Goal: Transaction & Acquisition: Purchase product/service

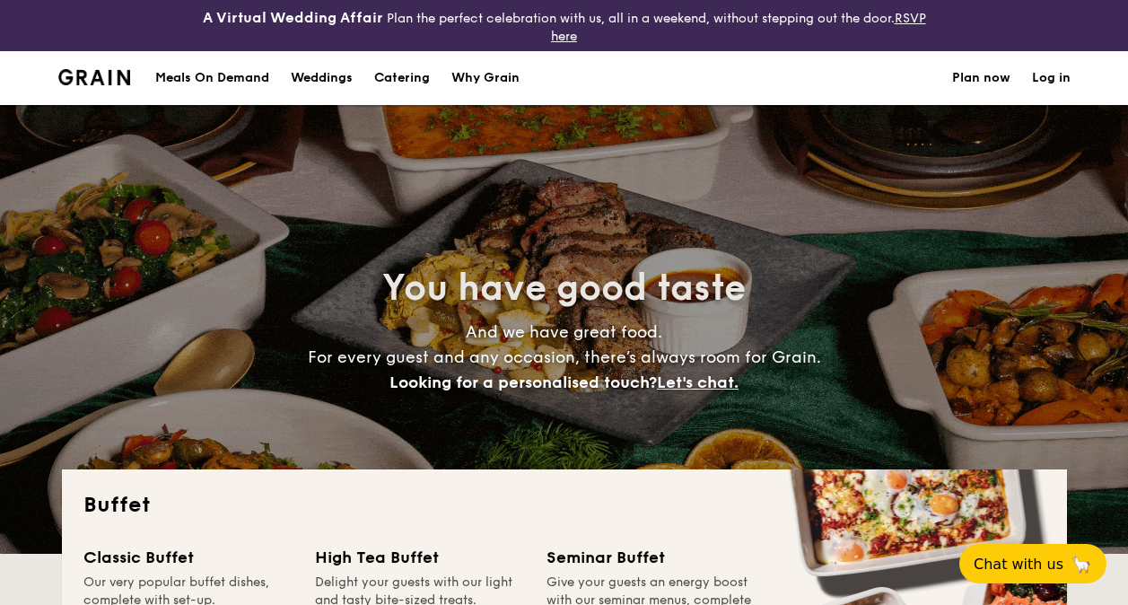
select select
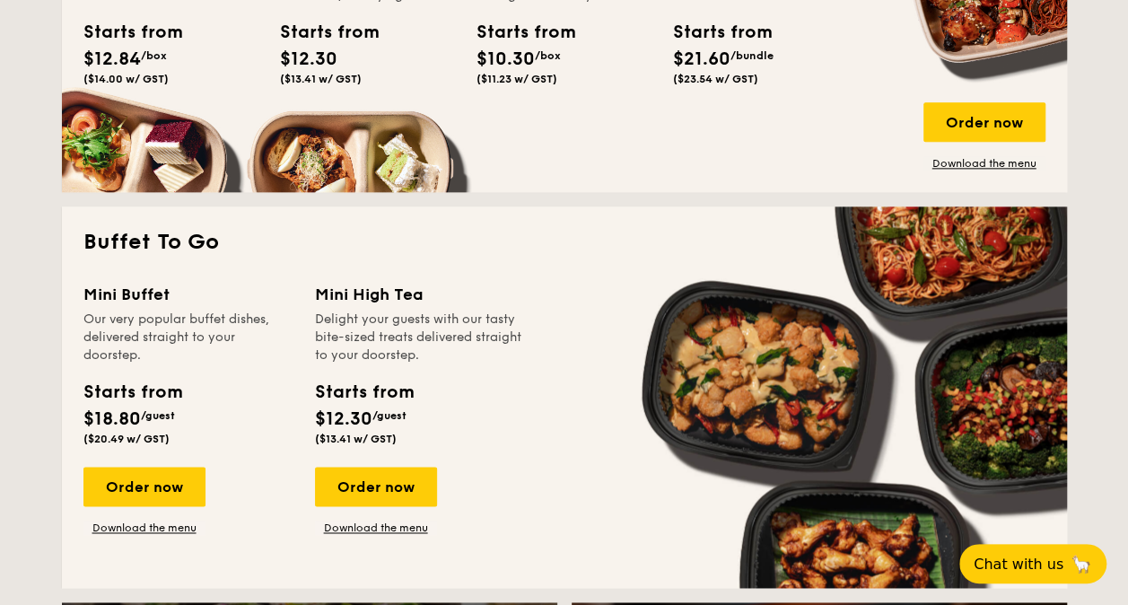
scroll to position [1077, 0]
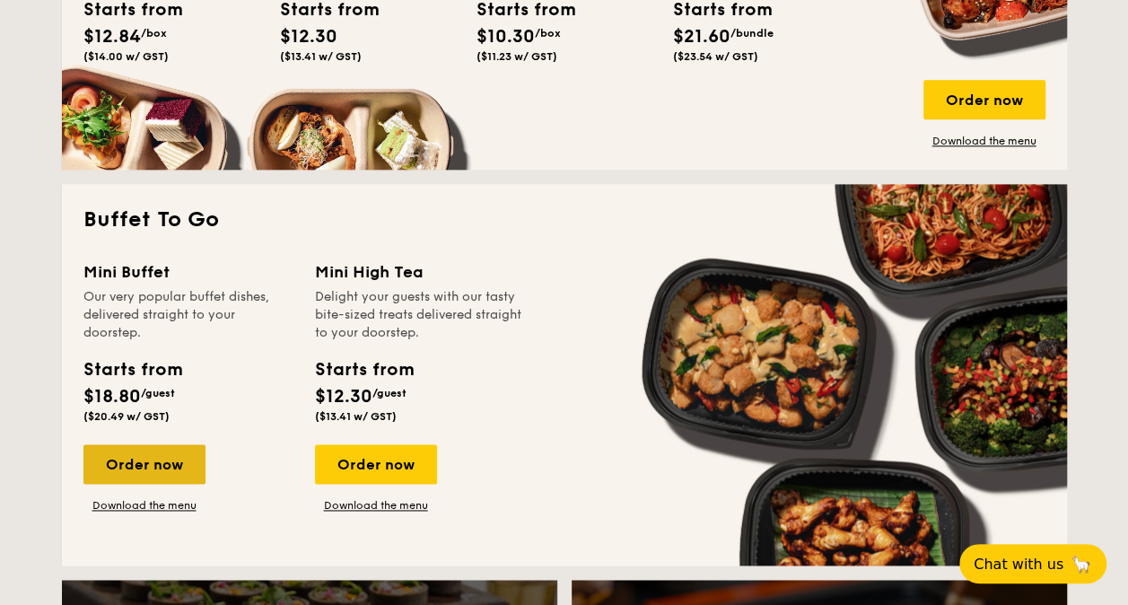
click at [140, 460] on div "Order now" at bounding box center [144, 463] width 122 height 39
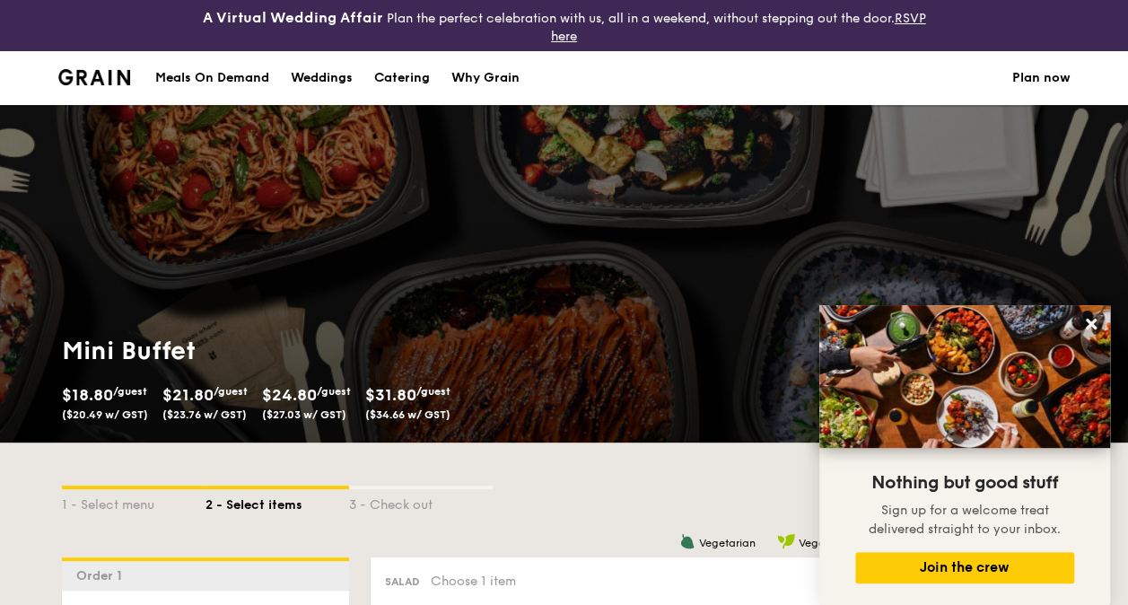
select select
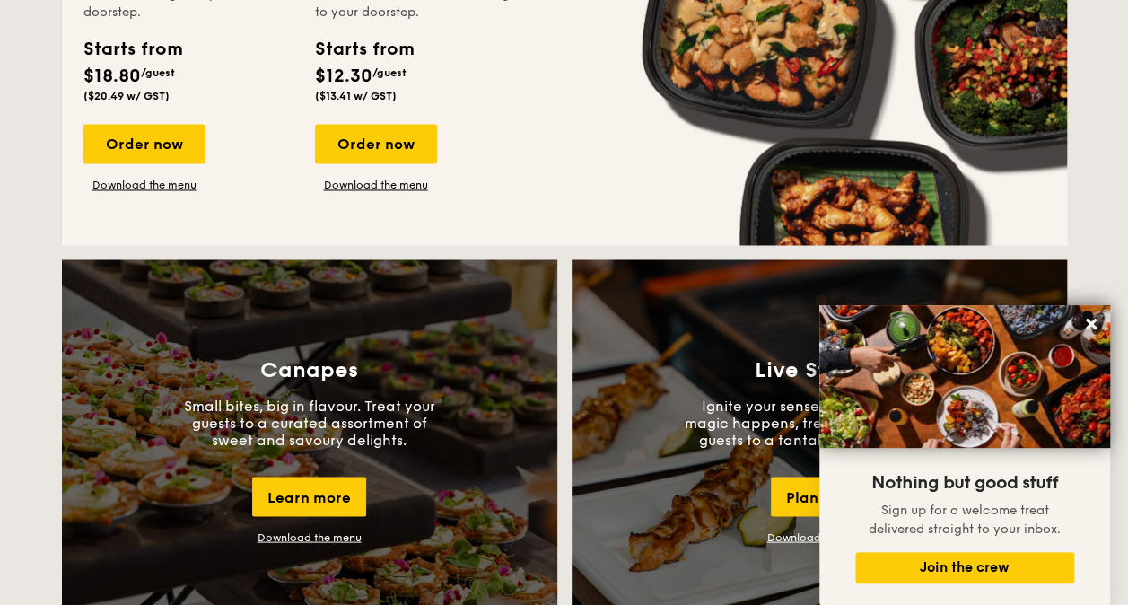
scroll to position [1437, 0]
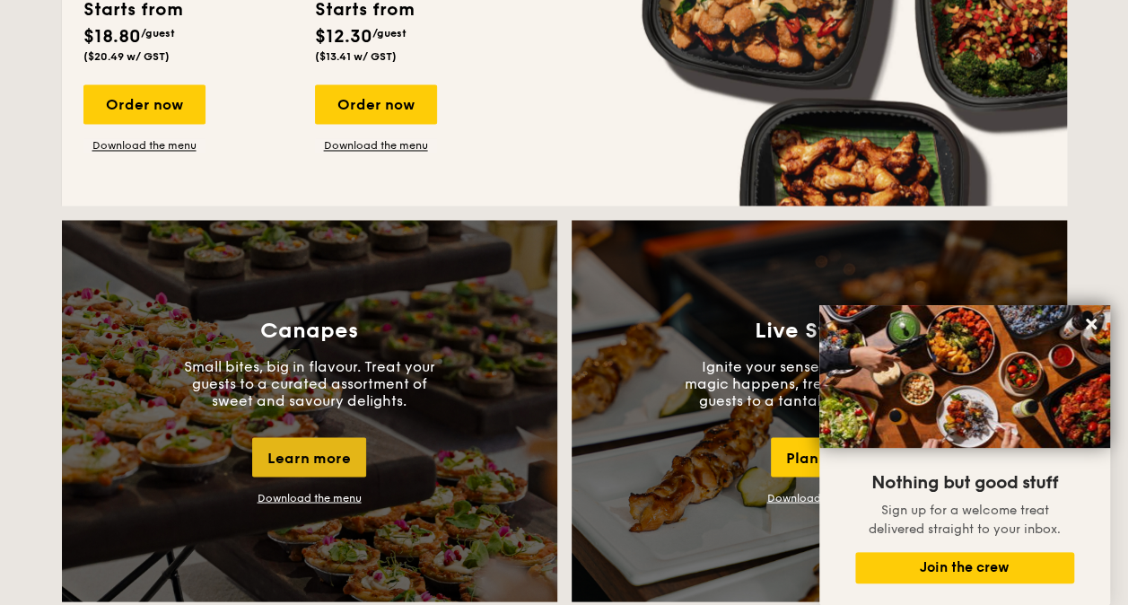
click at [326, 465] on div "Learn more" at bounding box center [309, 456] width 114 height 39
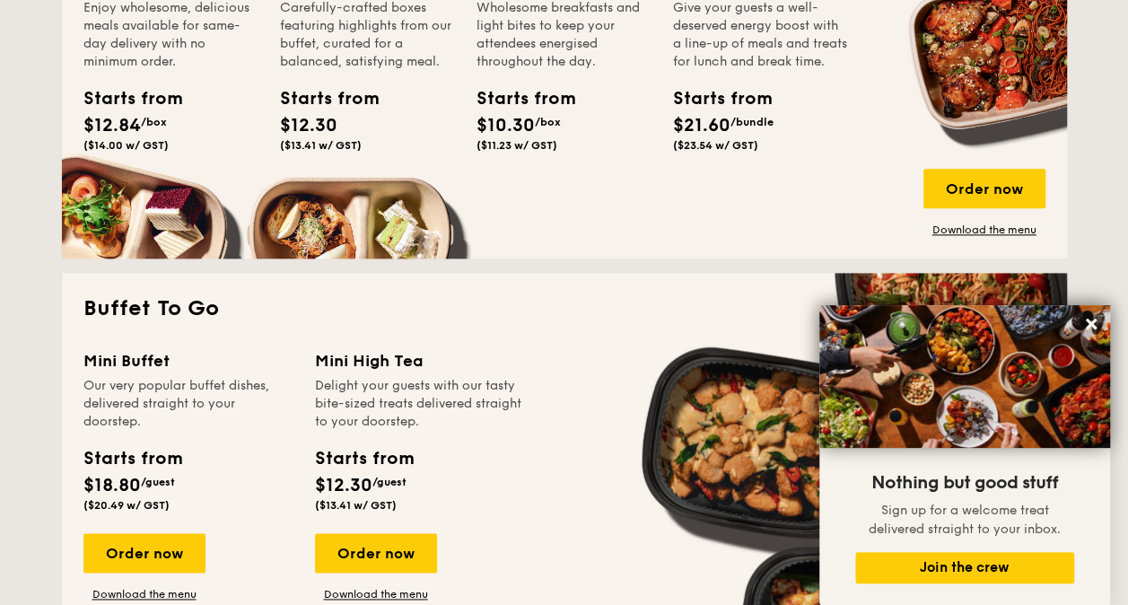
scroll to position [1168, 0]
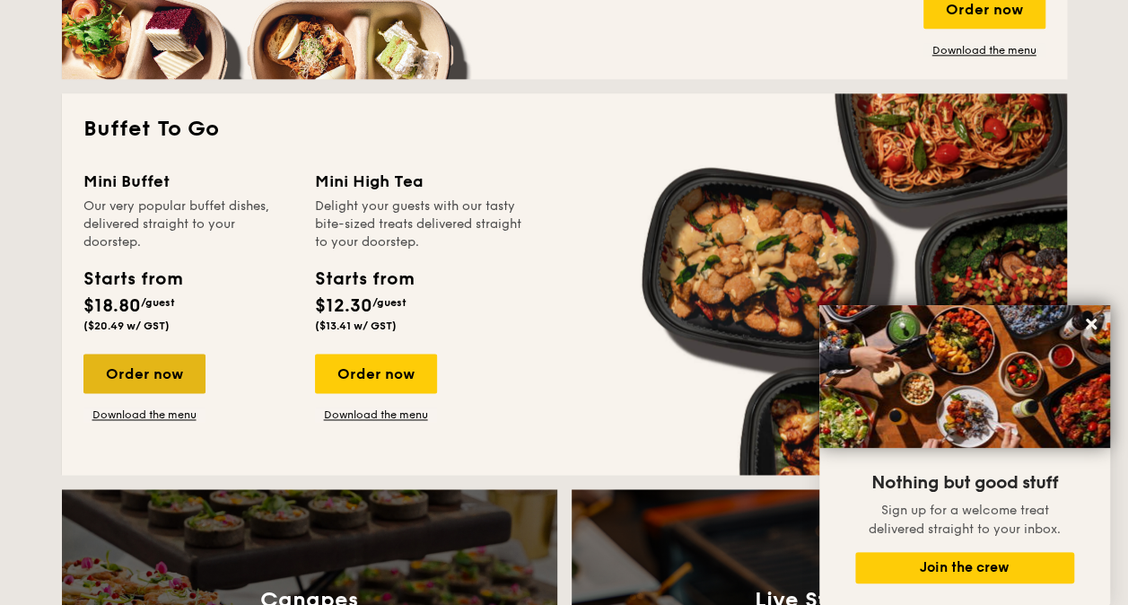
click at [143, 368] on div "Order now" at bounding box center [144, 373] width 122 height 39
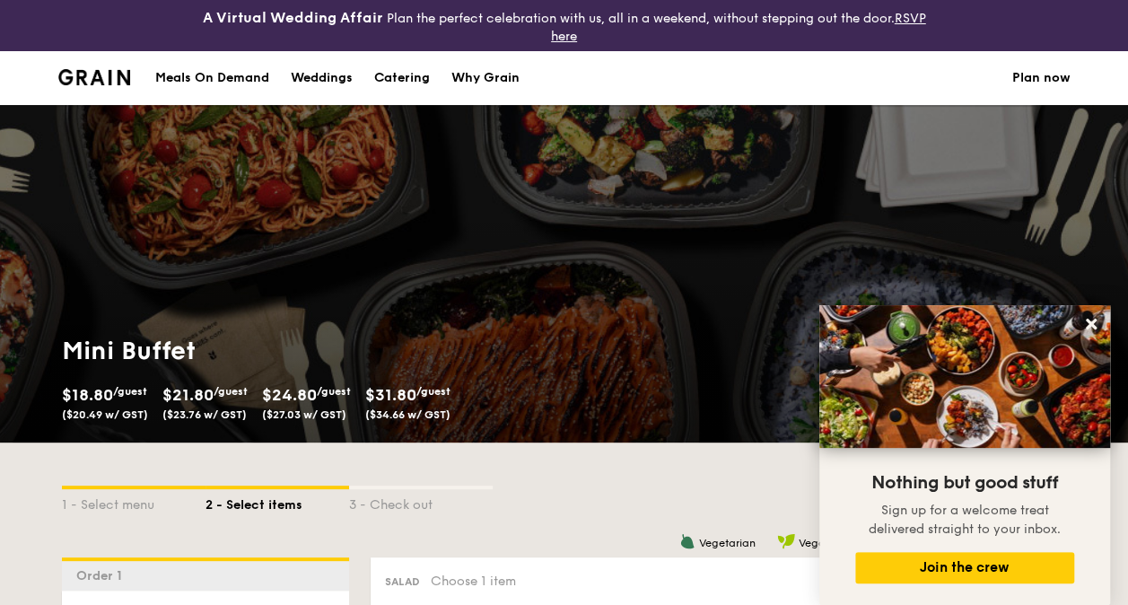
click at [242, 81] on div "Meals On Demand" at bounding box center [212, 78] width 114 height 54
click at [402, 78] on div "Catering" at bounding box center [402, 78] width 56 height 54
select select
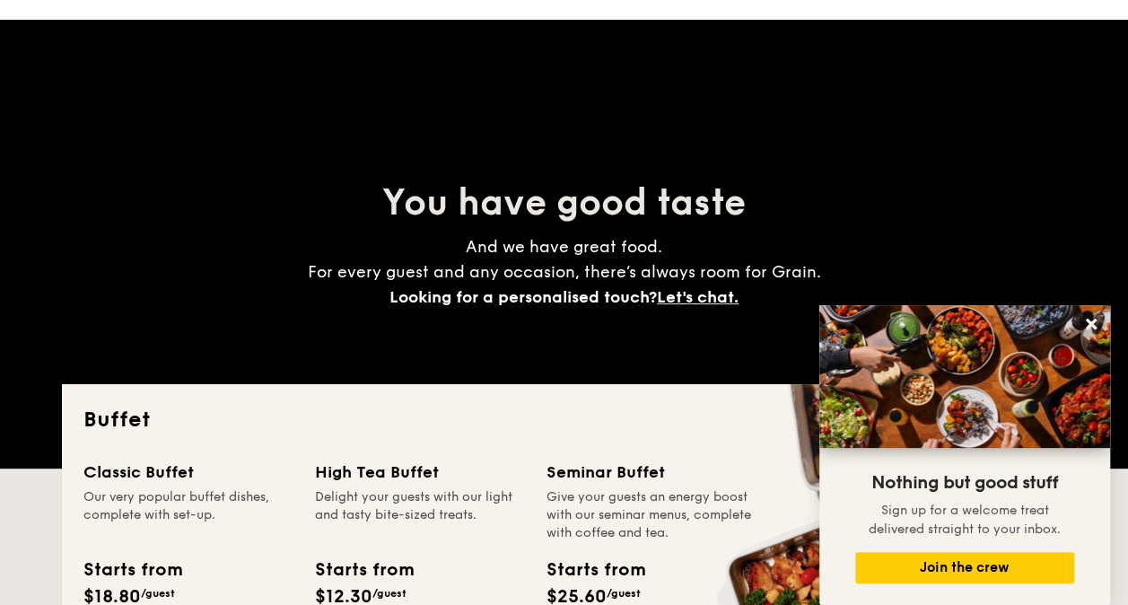
scroll to position [269, 0]
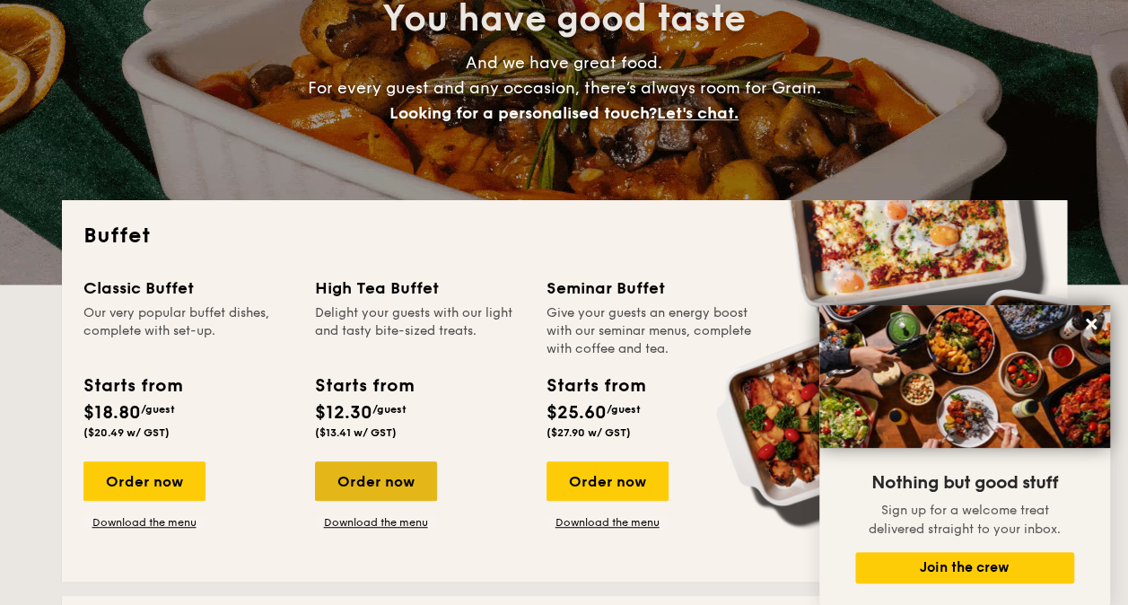
click at [389, 472] on div "Order now" at bounding box center [376, 480] width 122 height 39
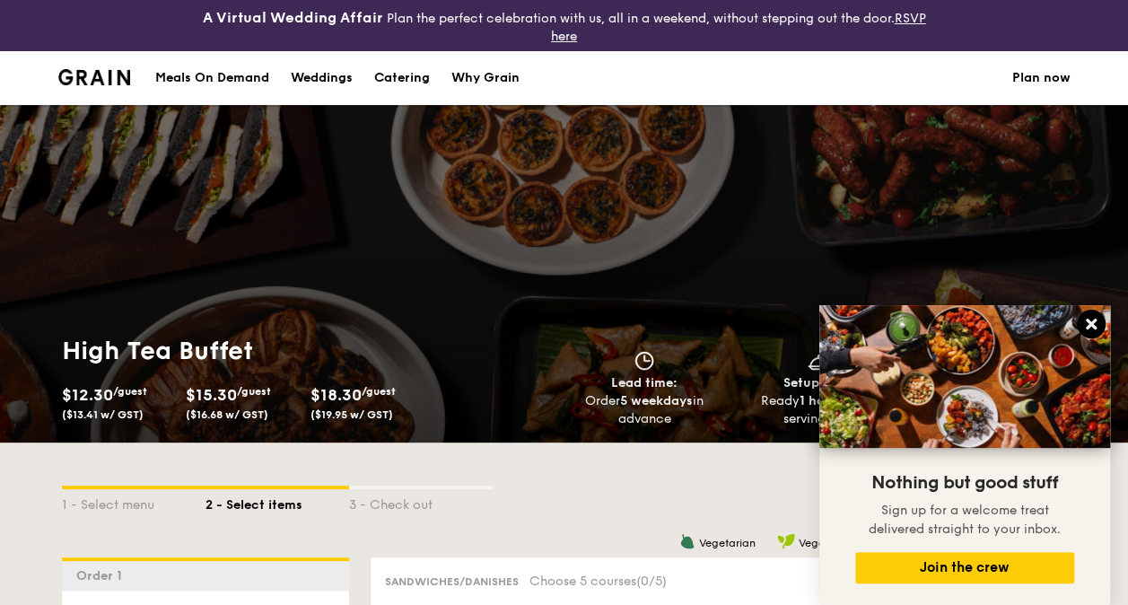
click at [1096, 322] on icon at bounding box center [1091, 324] width 16 height 16
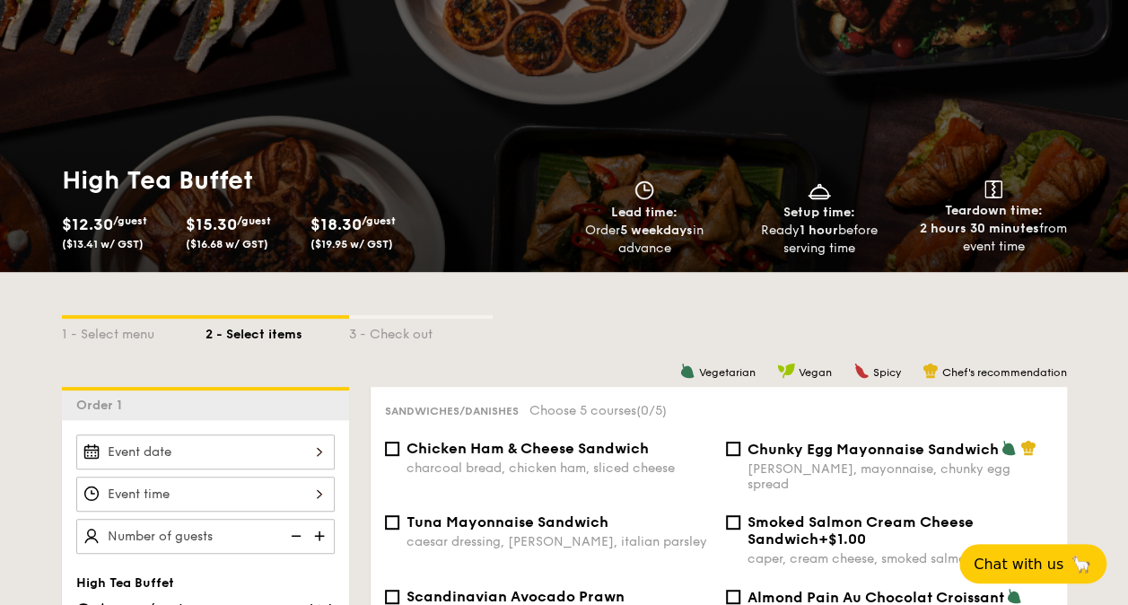
scroll to position [269, 0]
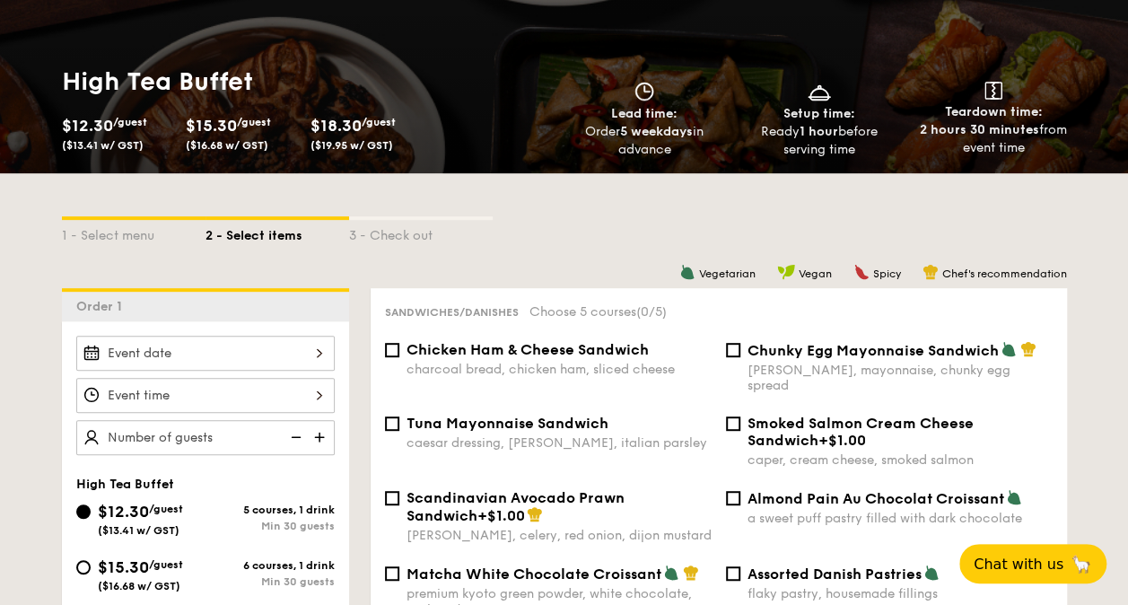
click at [316, 434] on img at bounding box center [321, 437] width 27 height 34
type input "25 guests"
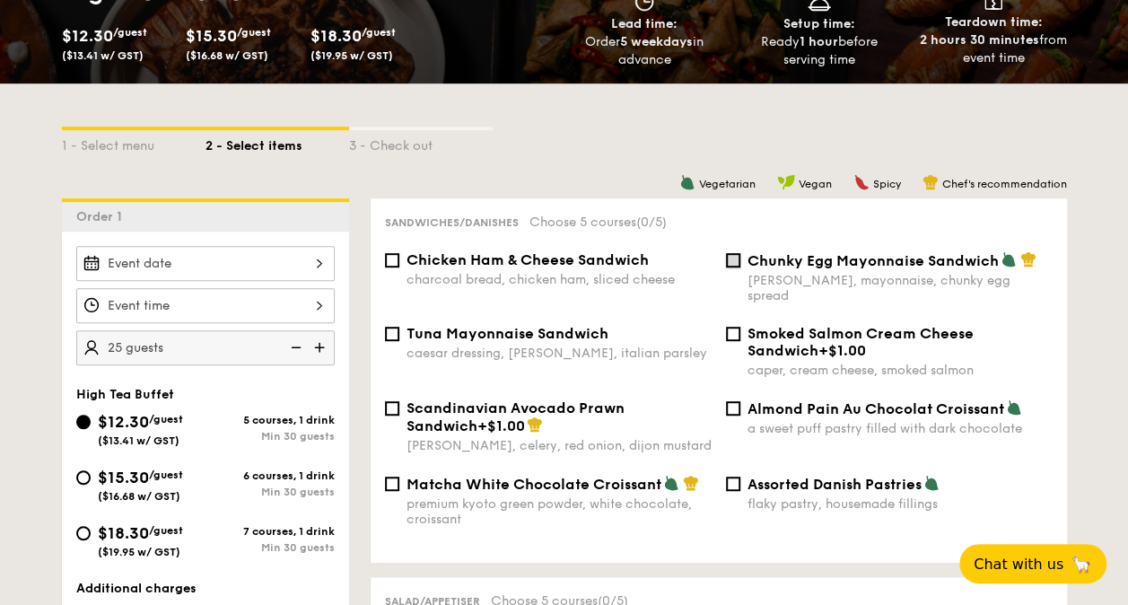
click at [740, 263] on input "Chunky Egg Mayonnaise Sandwich dijon mustard, mayonnaise, chunky egg spread" at bounding box center [733, 260] width 14 height 14
checkbox input "true"
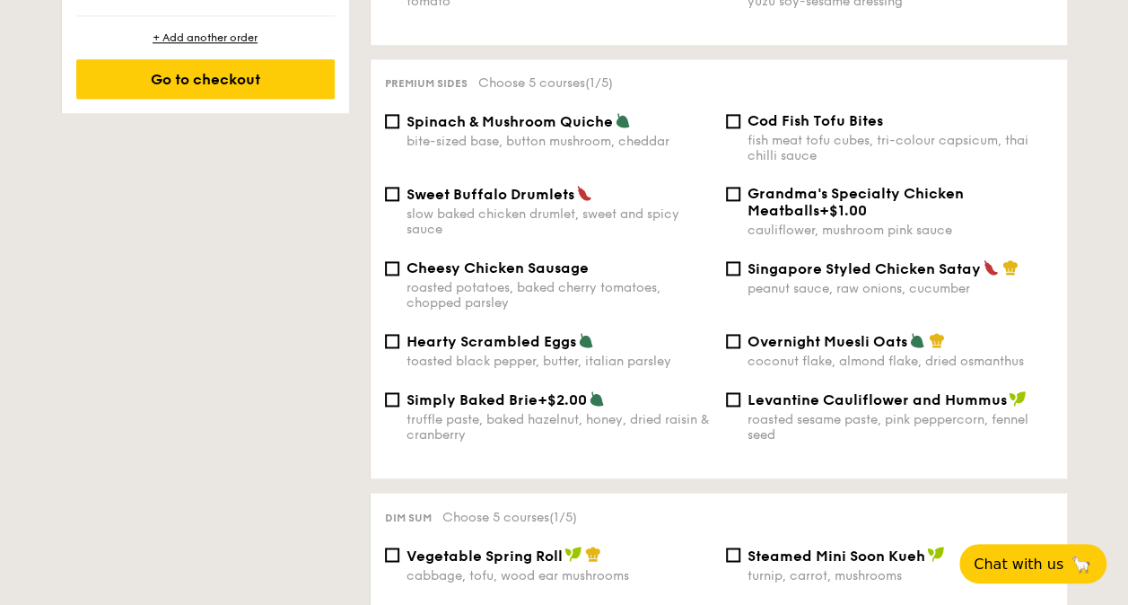
scroll to position [1167, 0]
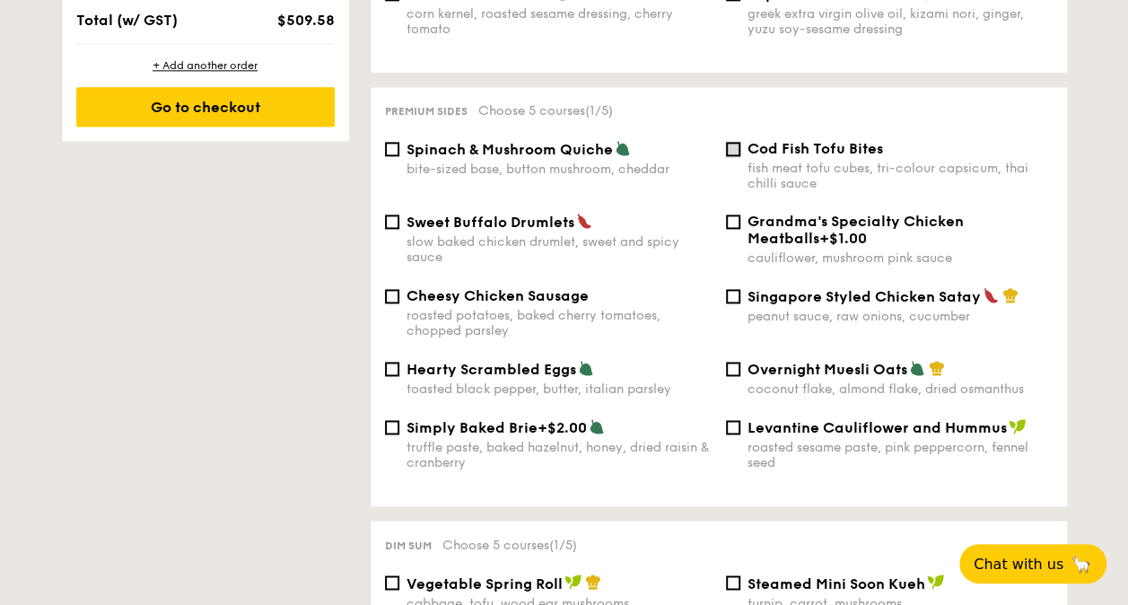
click at [730, 142] on input "Cod Fish Tofu Bites fish meat tofu cubes, tri-colour capsicum, thai chilli sauce" at bounding box center [733, 149] width 14 height 14
click at [738, 142] on input "Cod Fish Tofu Bites fish meat tofu cubes, tri-colour capsicum, thai chilli sauce" at bounding box center [733, 149] width 14 height 14
checkbox input "false"
click at [732, 289] on input "Singapore Styled Chicken Satay peanut sauce, raw onions, cucumber" at bounding box center [733, 296] width 14 height 14
checkbox input "true"
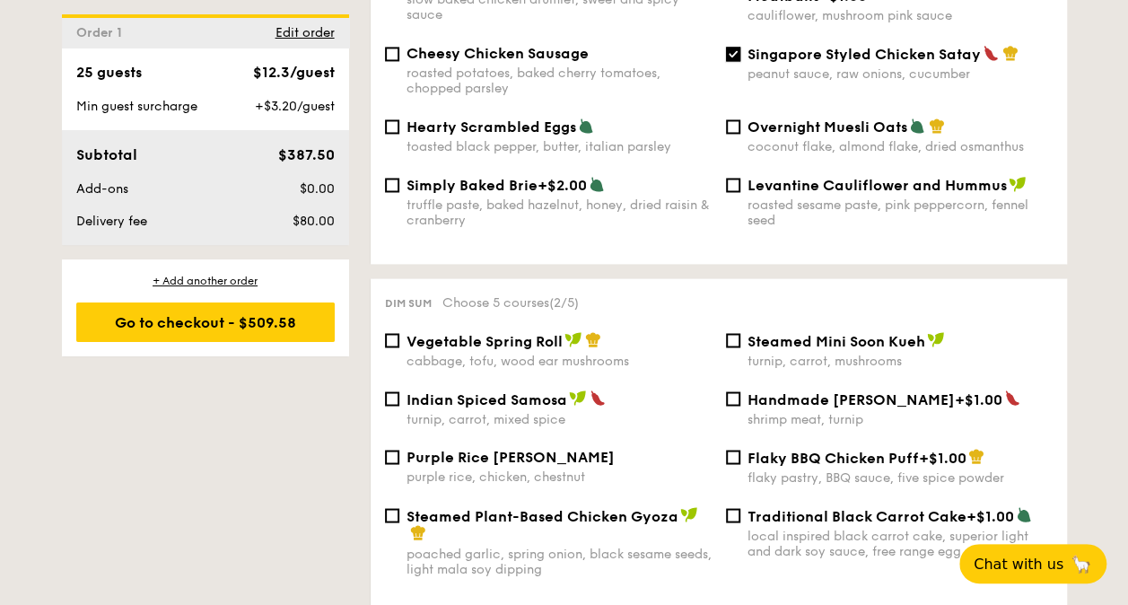
scroll to position [1526, 0]
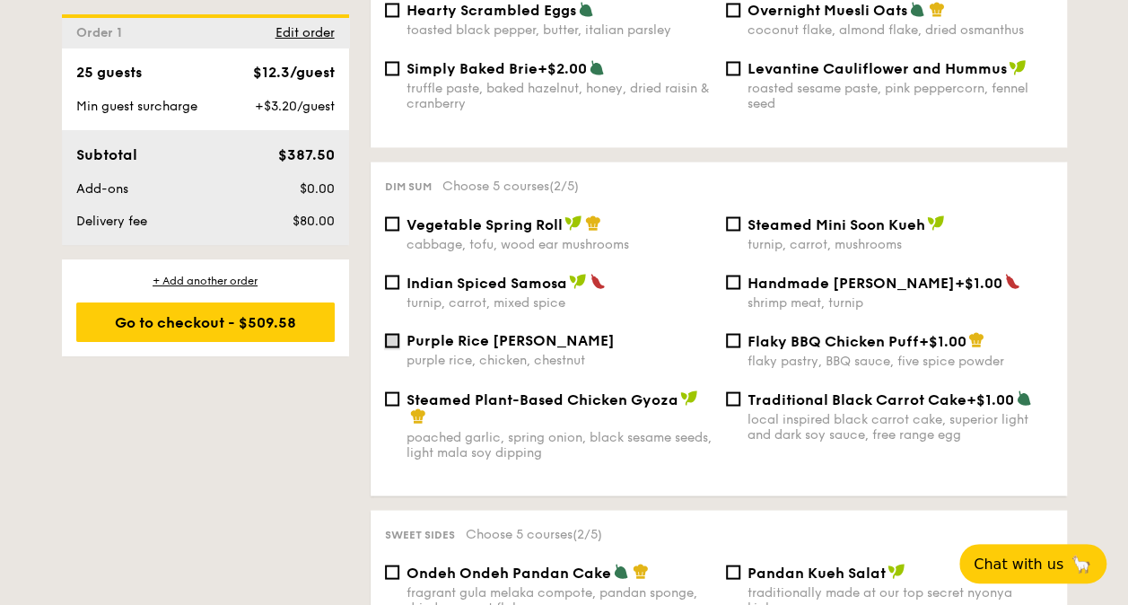
click at [393, 335] on input "Purple Rice Loh Mai Kai purple rice, chicken, chestnut" at bounding box center [392, 340] width 14 height 14
checkbox input "true"
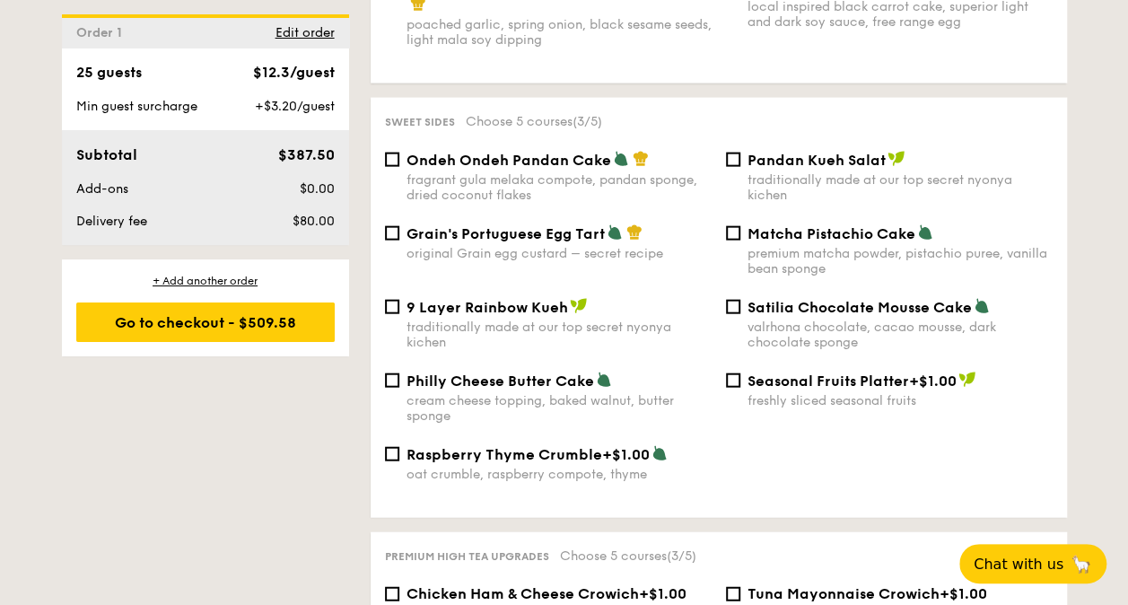
scroll to position [1975, 0]
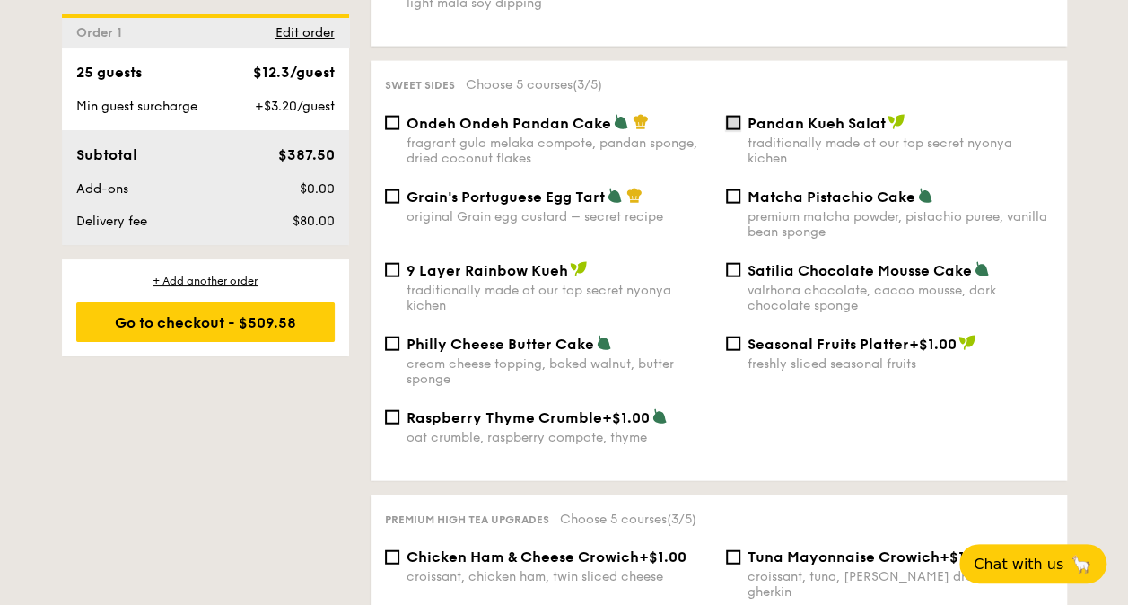
click at [732, 122] on input "Pandan Kueh Salat traditionally made at our top secret nyonya kichen" at bounding box center [733, 123] width 14 height 14
checkbox input "true"
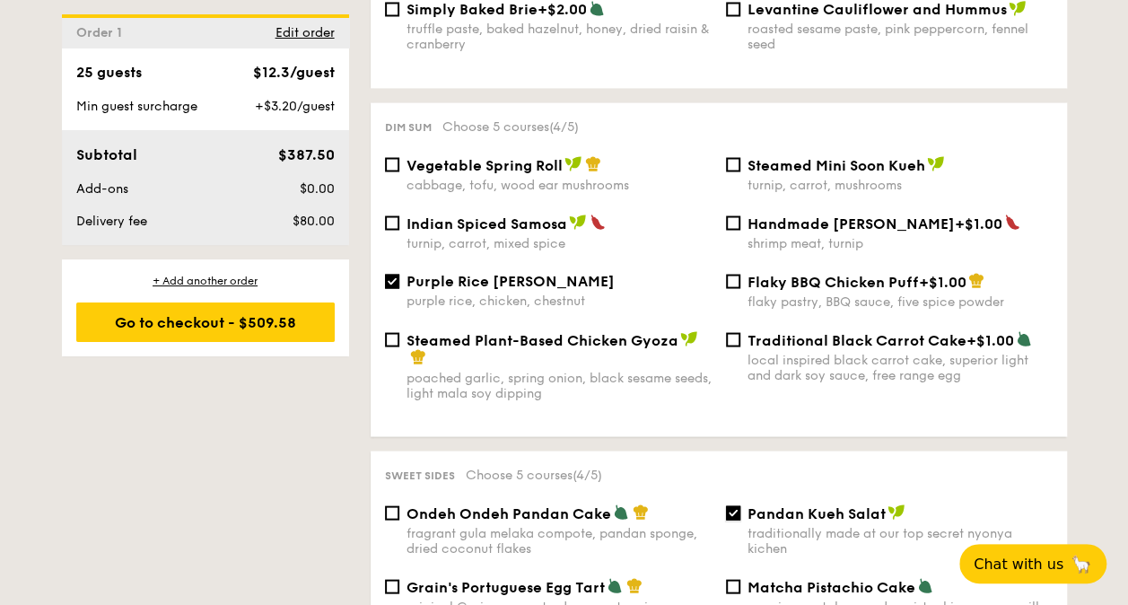
scroll to position [1526, 0]
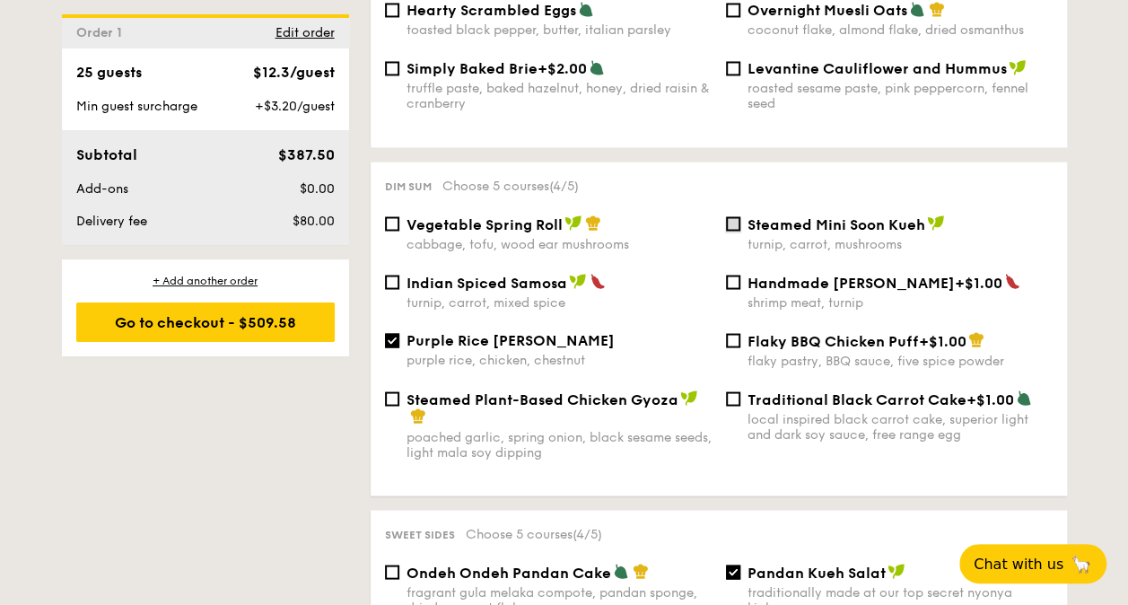
click at [736, 219] on input "Steamed Mini Soon Kueh turnip, carrot, mushrooms" at bounding box center [733, 223] width 14 height 14
checkbox input "true"
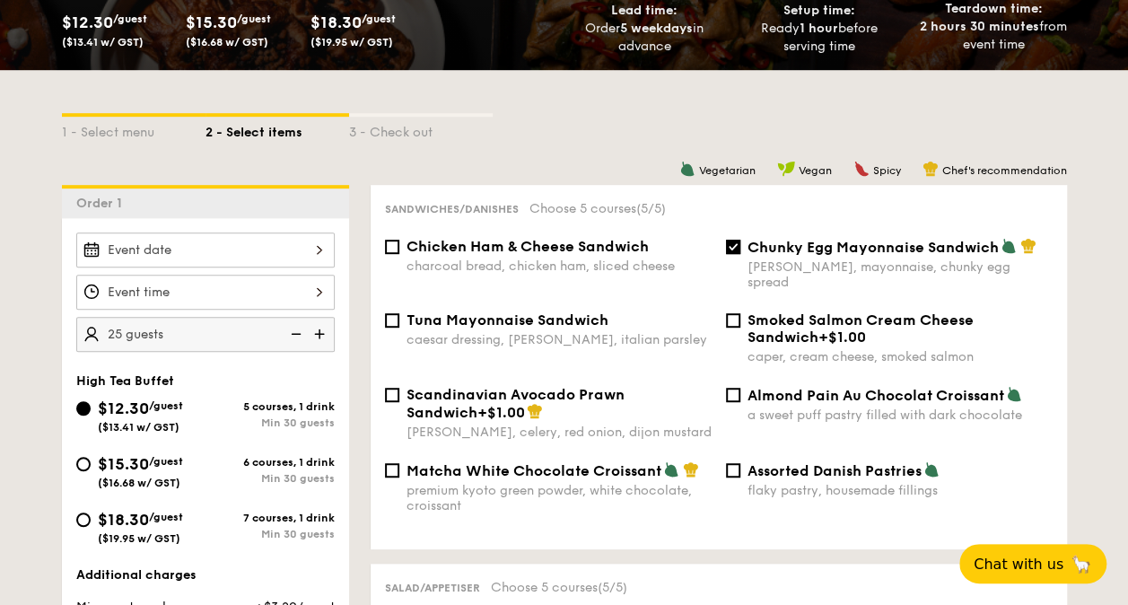
scroll to position [449, 0]
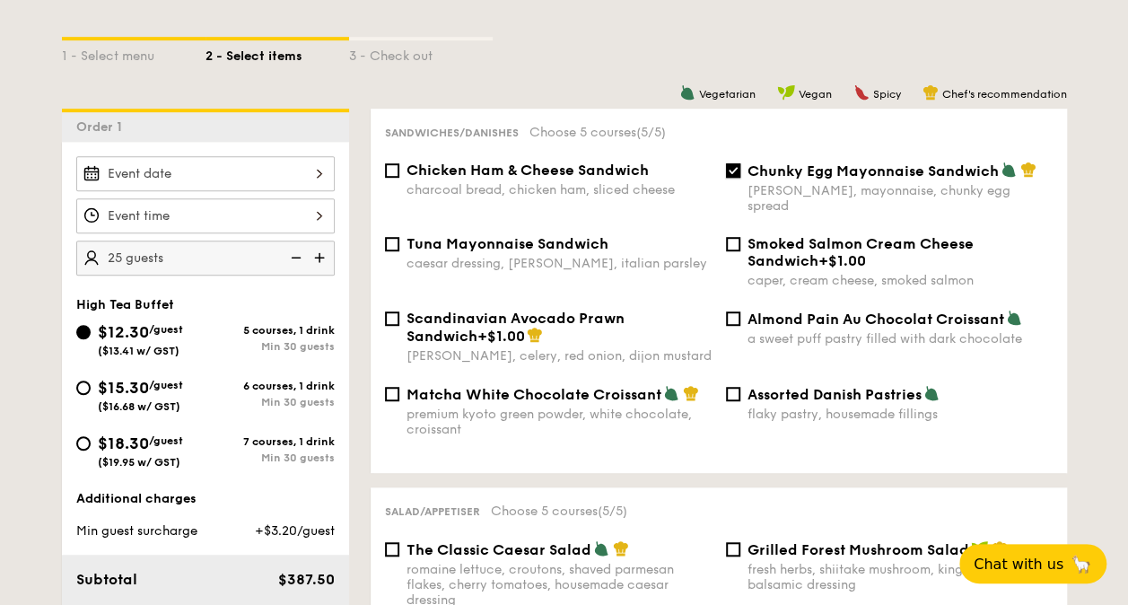
click at [738, 172] on input "Chunky Egg Mayonnaise Sandwich dijon mustard, mayonnaise, chunky egg spread" at bounding box center [733, 170] width 14 height 14
checkbox input "false"
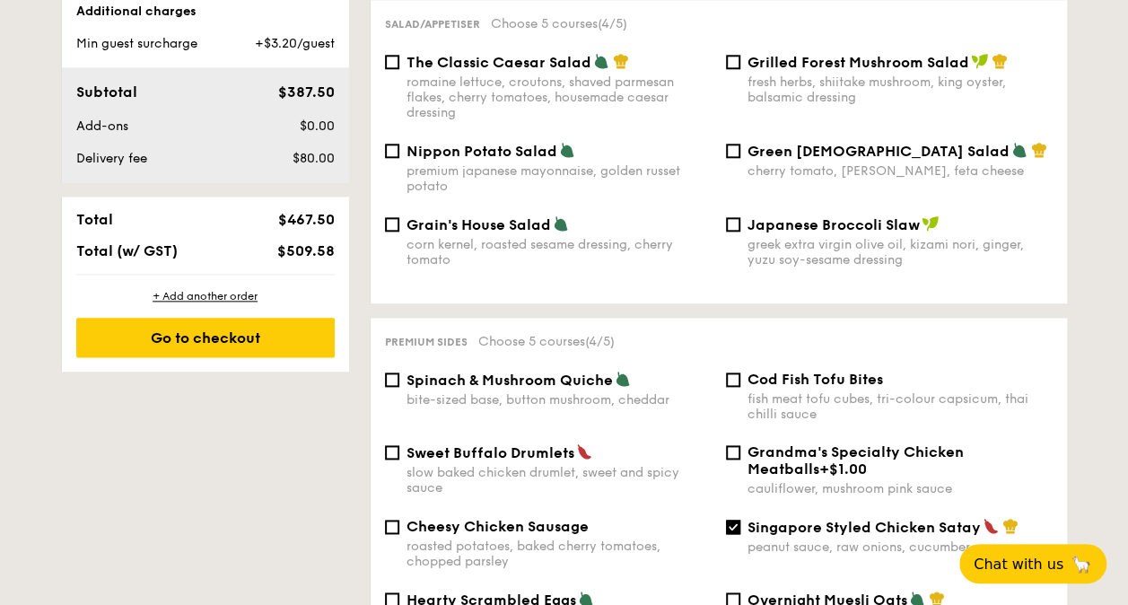
scroll to position [987, 0]
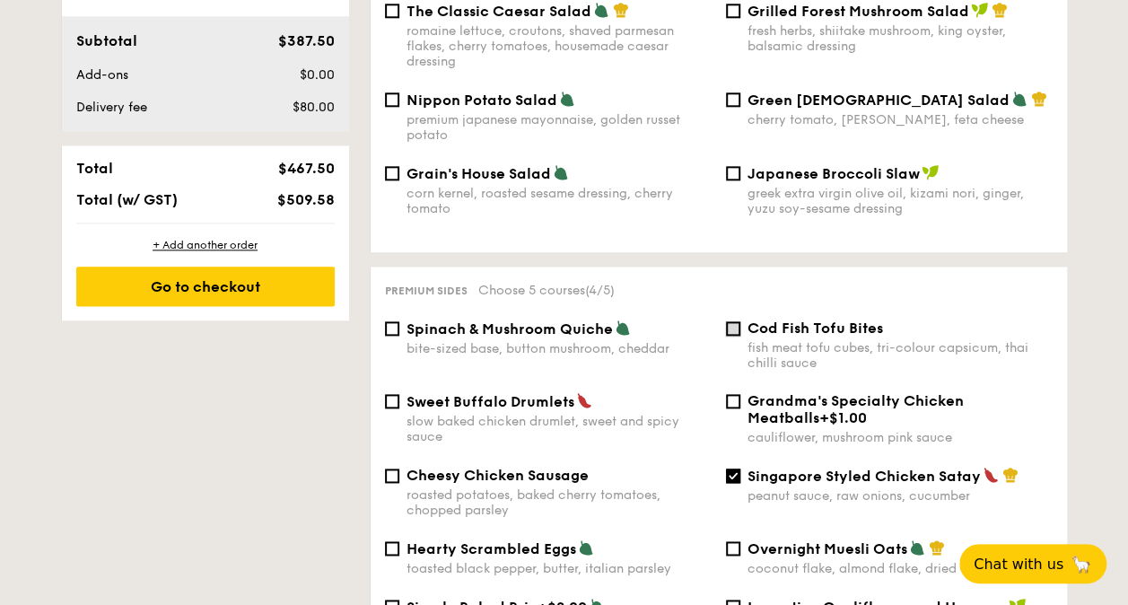
click at [731, 321] on input "Cod Fish Tofu Bites fish meat tofu cubes, tri-colour capsicum, thai chilli sauce" at bounding box center [733, 328] width 14 height 14
checkbox input "true"
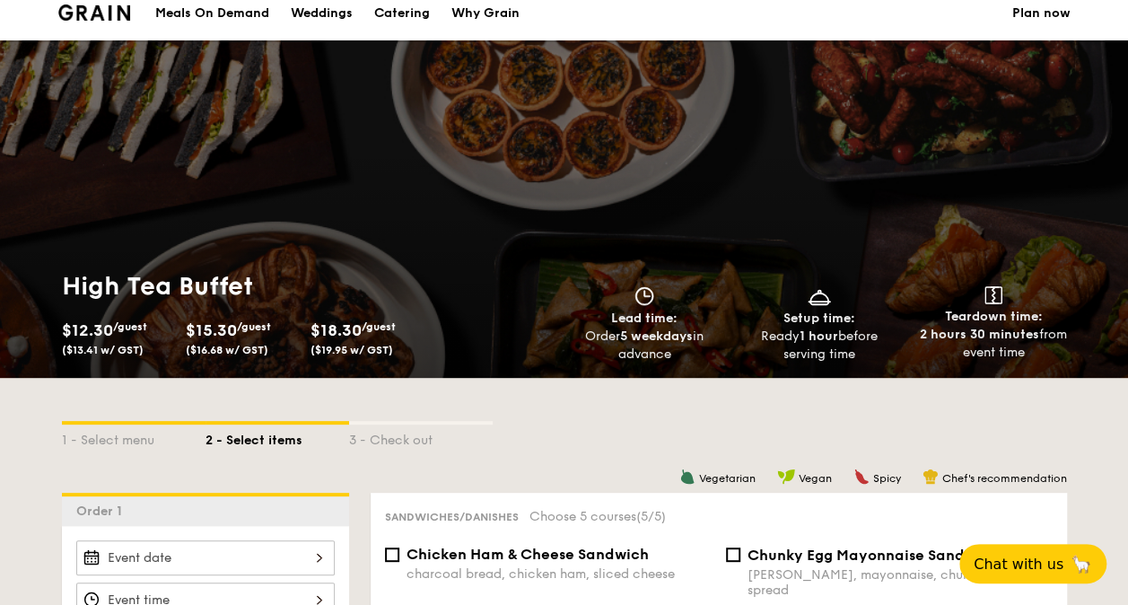
scroll to position [0, 0]
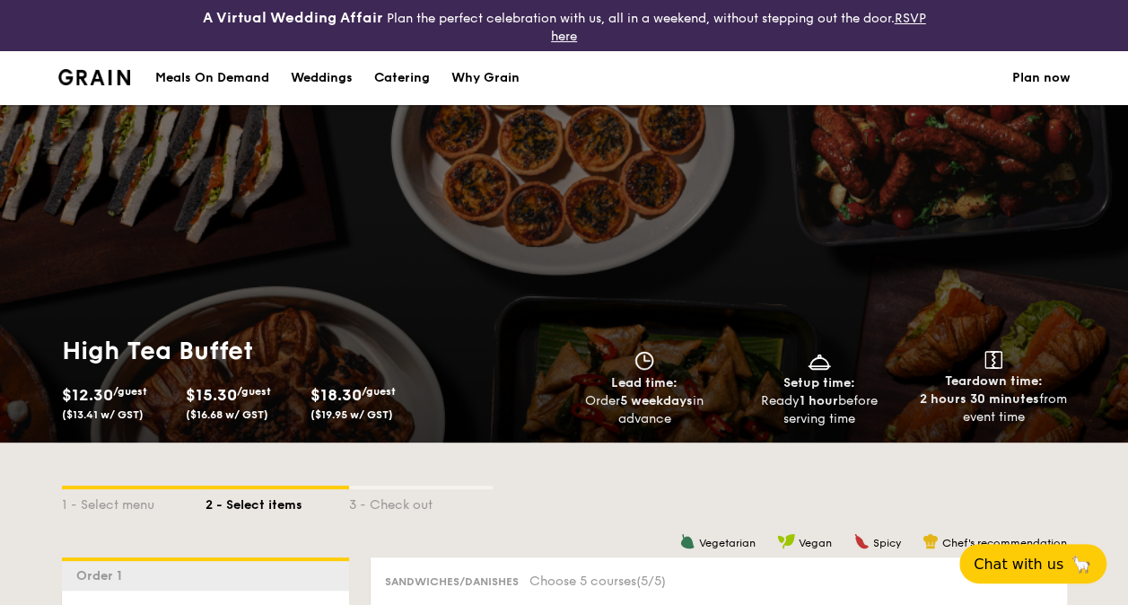
select select
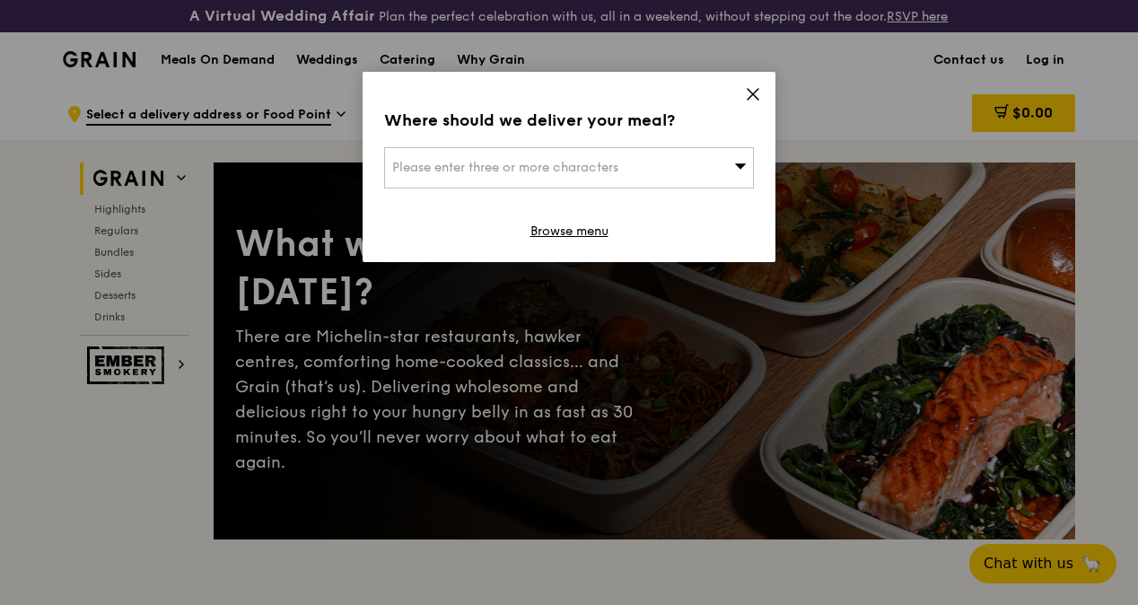
click at [746, 90] on icon at bounding box center [753, 94] width 16 height 16
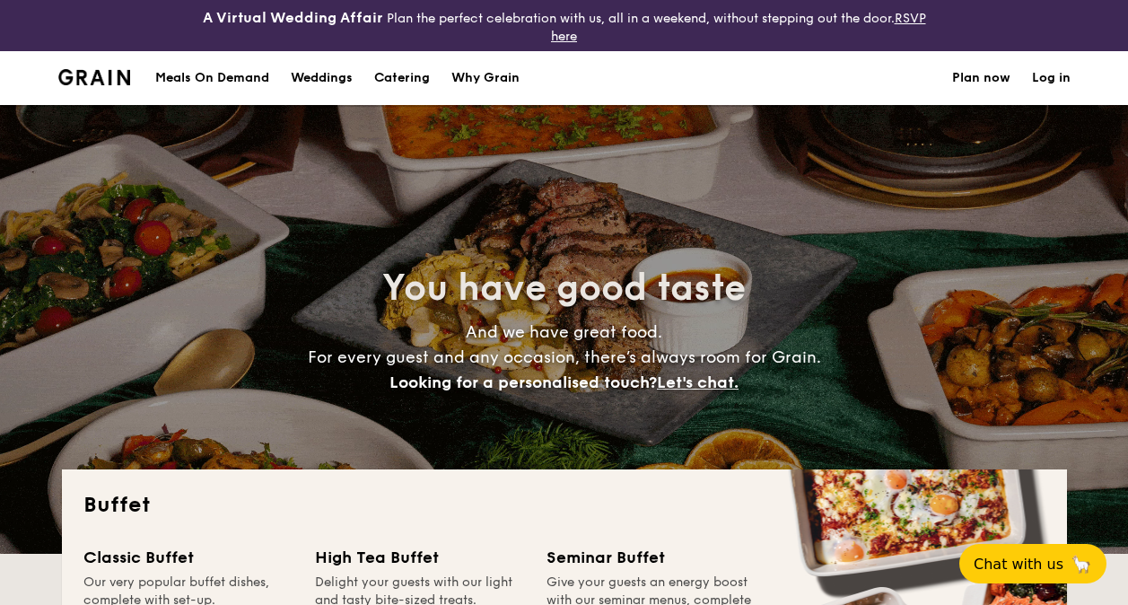
select select
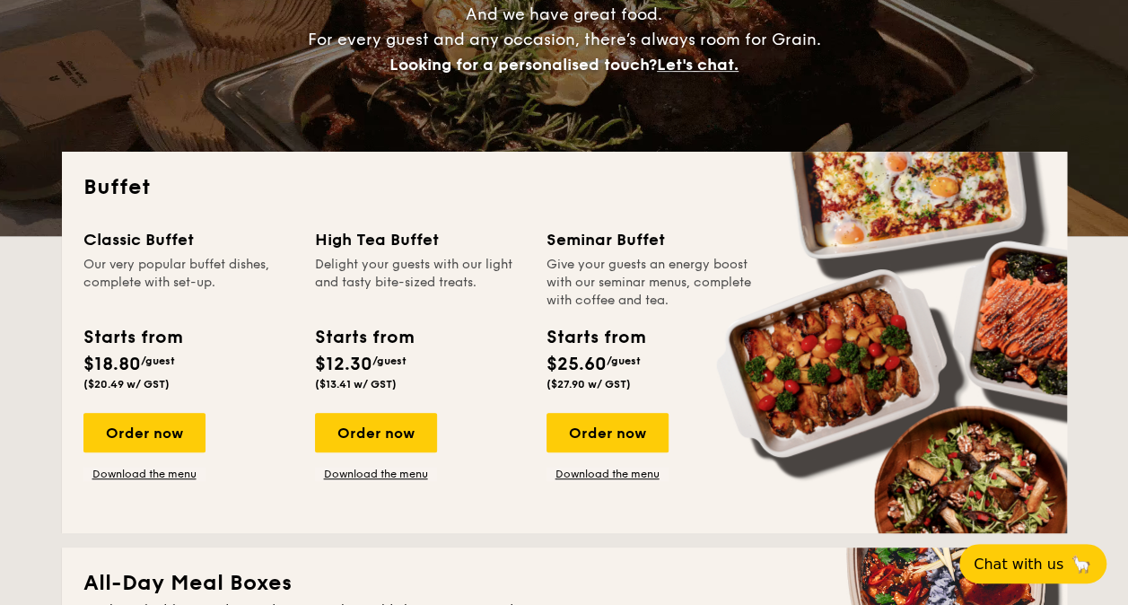
scroll to position [359, 0]
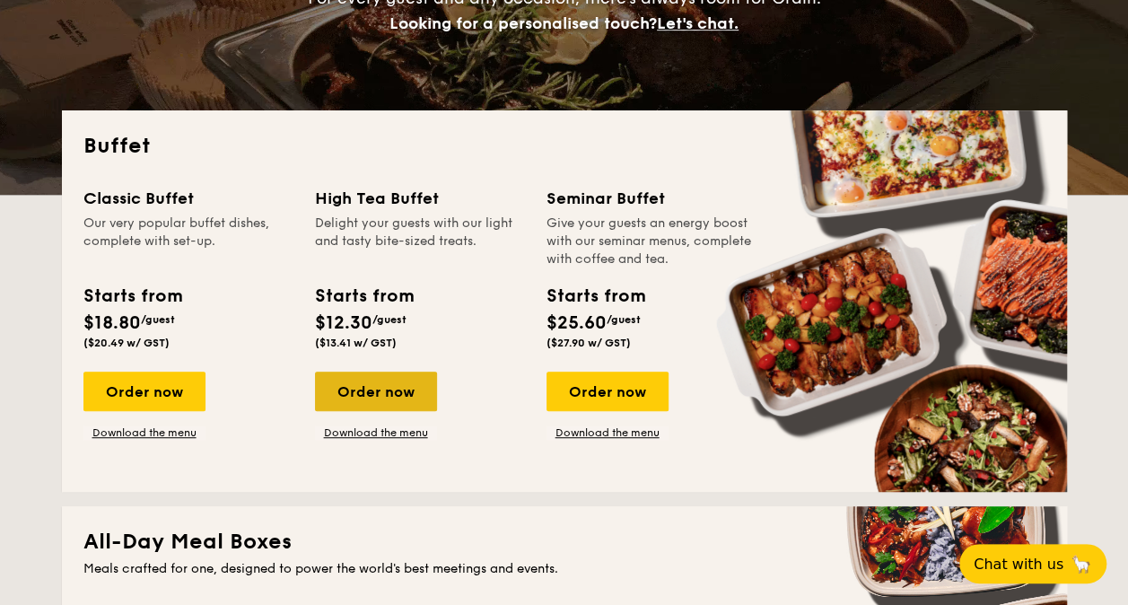
click at [378, 399] on div "Order now" at bounding box center [376, 391] width 122 height 39
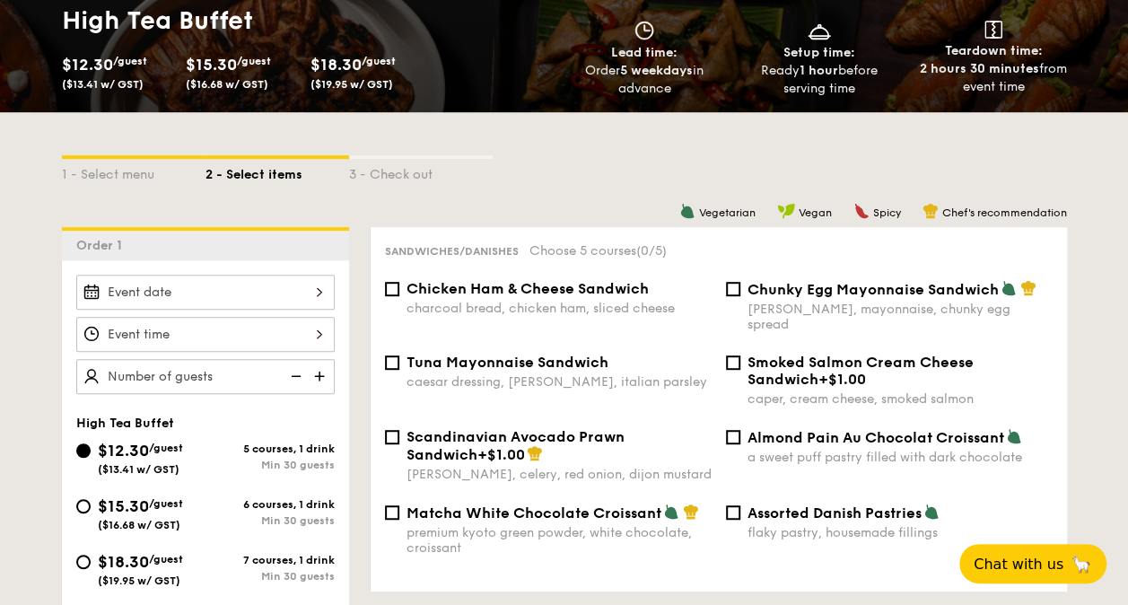
scroll to position [359, 0]
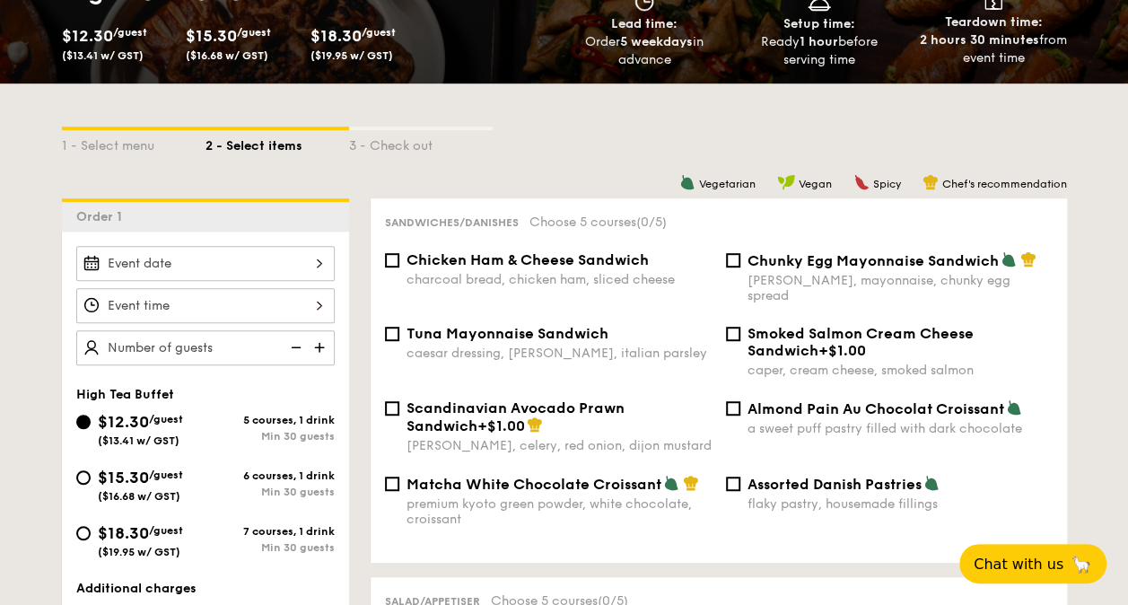
click at [327, 343] on img at bounding box center [321, 347] width 27 height 34
click at [325, 341] on img at bounding box center [321, 347] width 27 height 34
click at [296, 343] on img at bounding box center [294, 347] width 27 height 34
type input "25 guests"
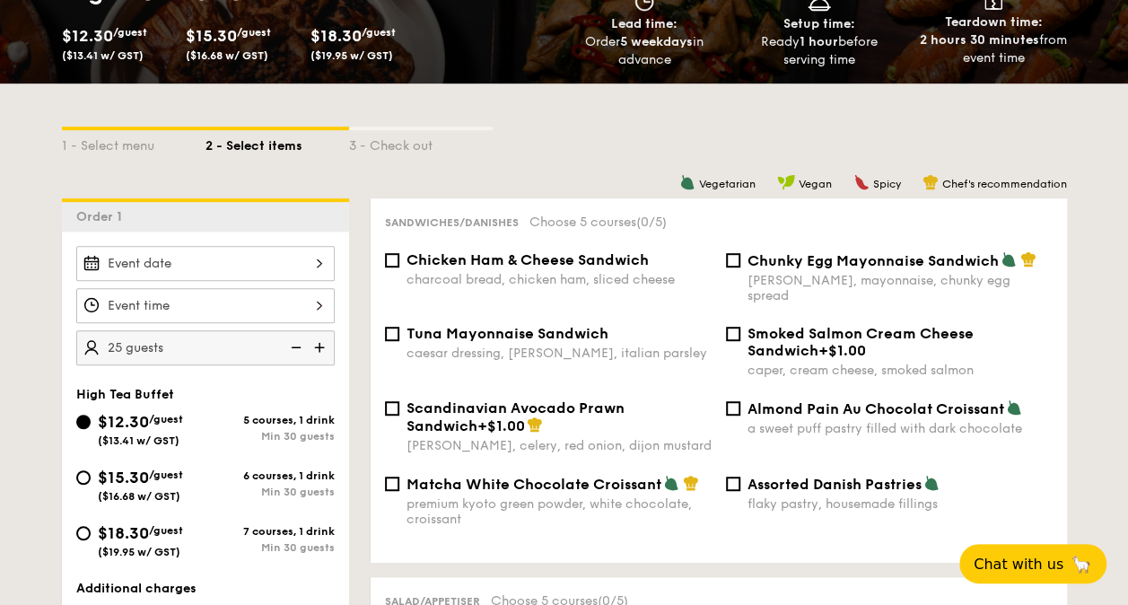
scroll to position [449, 0]
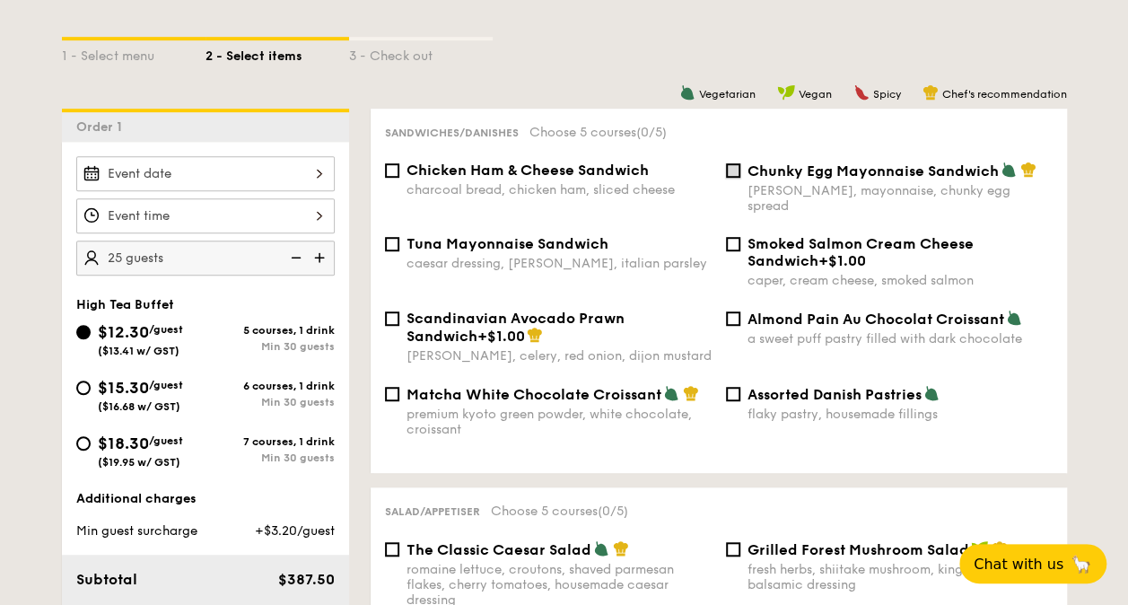
click at [729, 176] on input "Chunky Egg Mayonnaise Sandwich dijon mustard, mayonnaise, chunky egg spread" at bounding box center [733, 170] width 14 height 14
checkbox input "true"
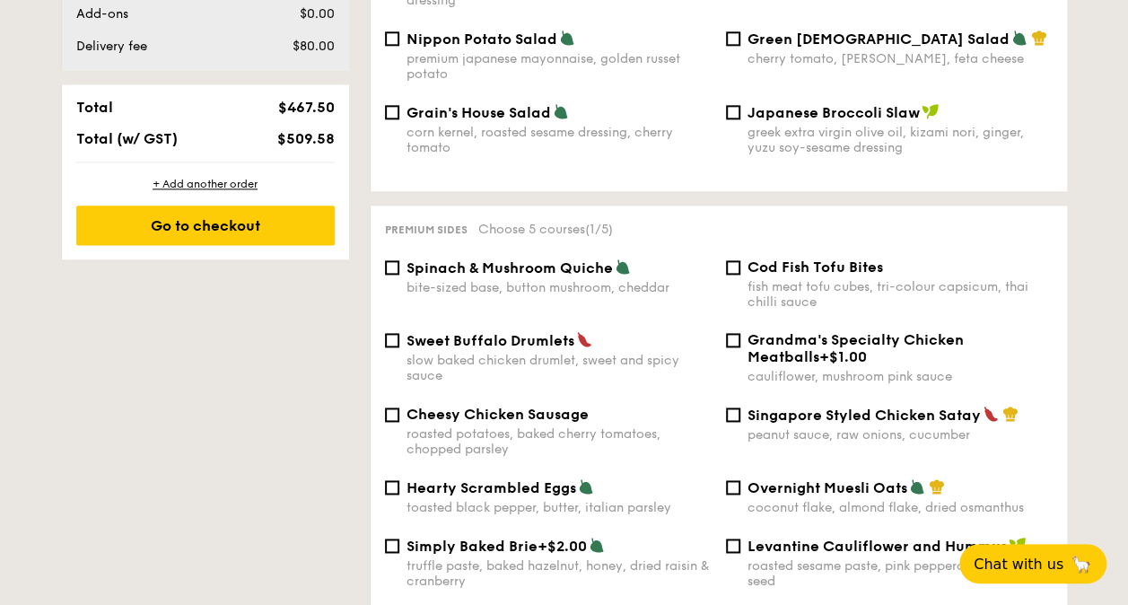
scroll to position [1077, 0]
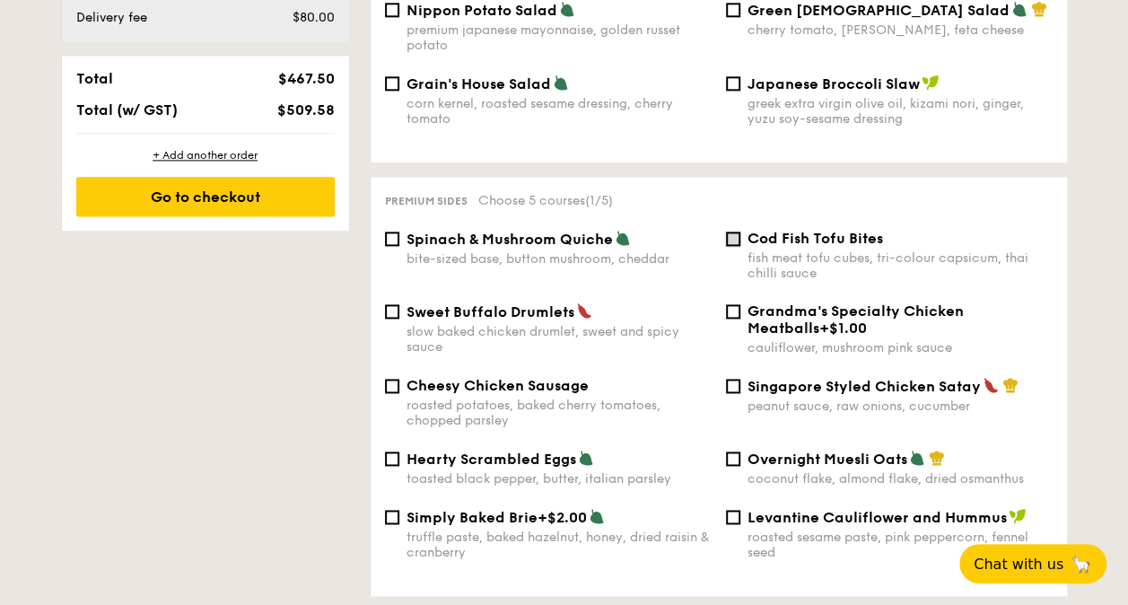
click at [729, 232] on input "Cod Fish Tofu Bites fish meat tofu cubes, tri-colour capsicum, thai chilli sauce" at bounding box center [733, 239] width 14 height 14
checkbox input "true"
click at [730, 382] on input "Singapore Styled Chicken Satay peanut sauce, raw onions, cucumber" at bounding box center [733, 386] width 14 height 14
checkbox input "true"
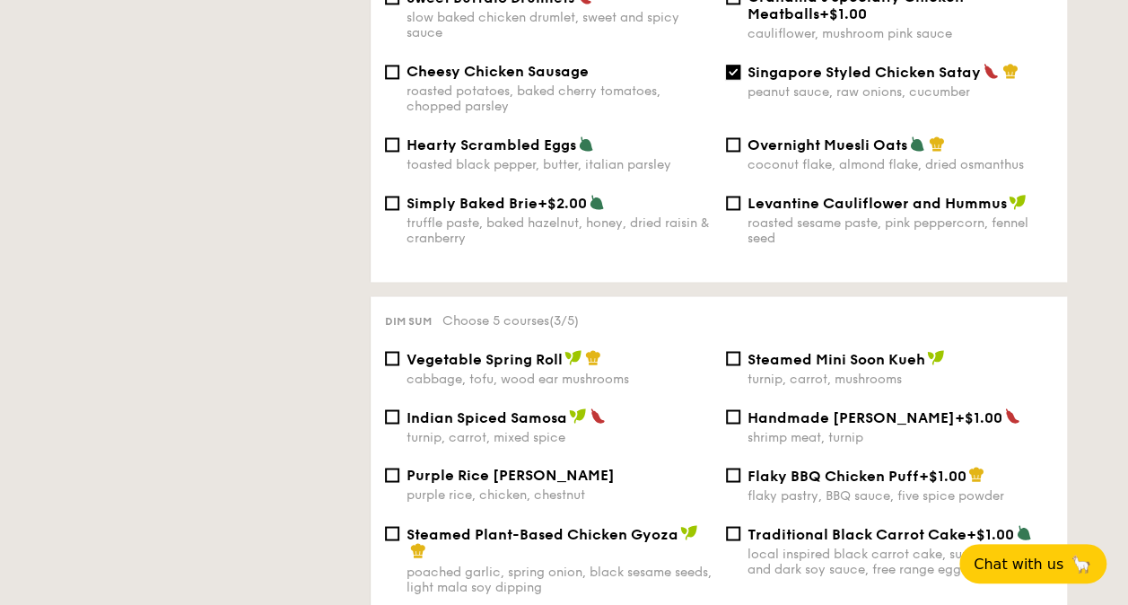
scroll to position [1436, 0]
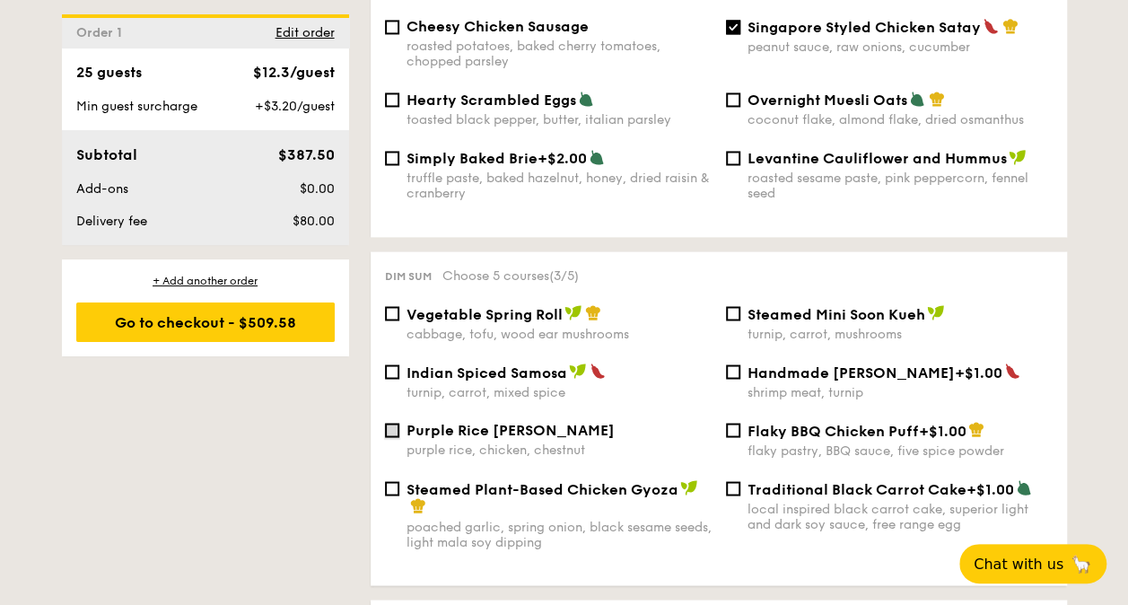
click at [393, 424] on input "Purple Rice Loh Mai Kai purple rice, chicken, chestnut" at bounding box center [392, 430] width 14 height 14
checkbox input "true"
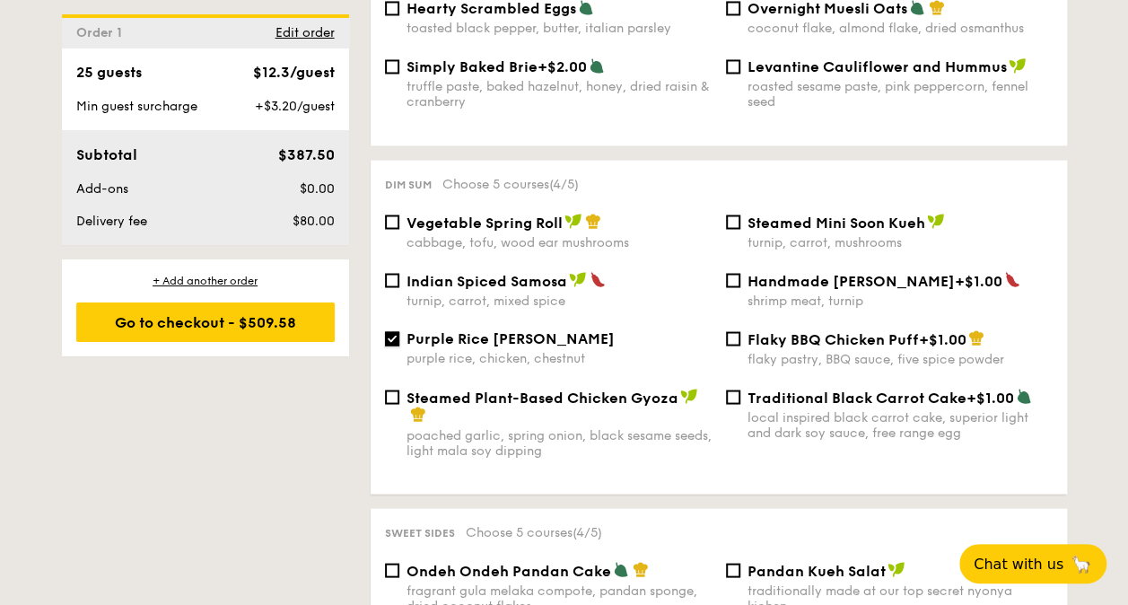
scroll to position [1526, 0]
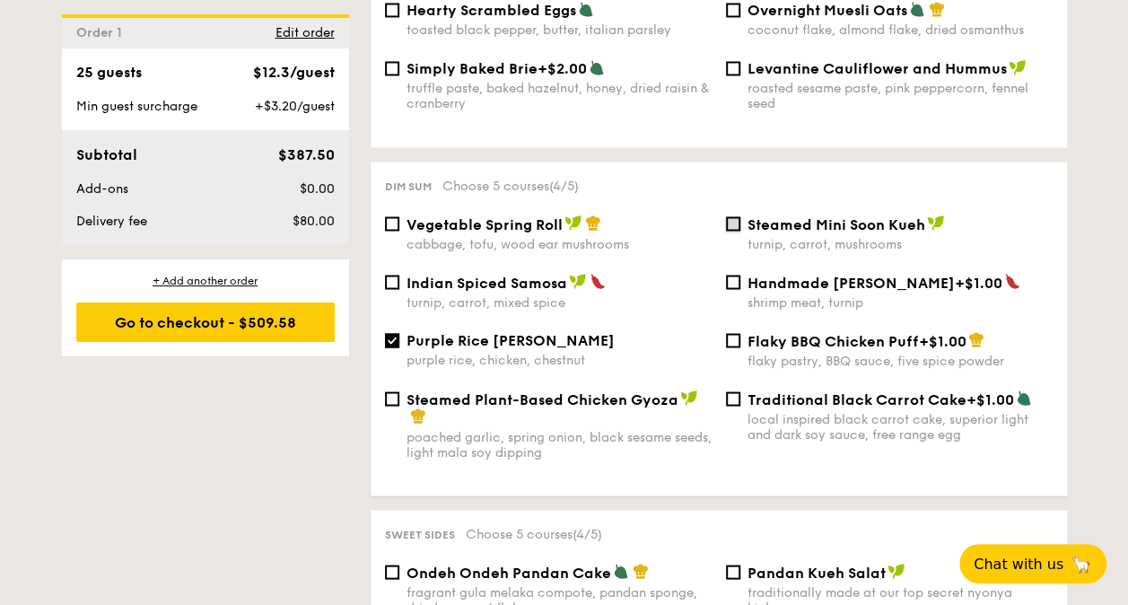
click at [738, 216] on input "Steamed Mini Soon Kueh turnip, carrot, mushrooms" at bounding box center [733, 223] width 14 height 14
checkbox input "true"
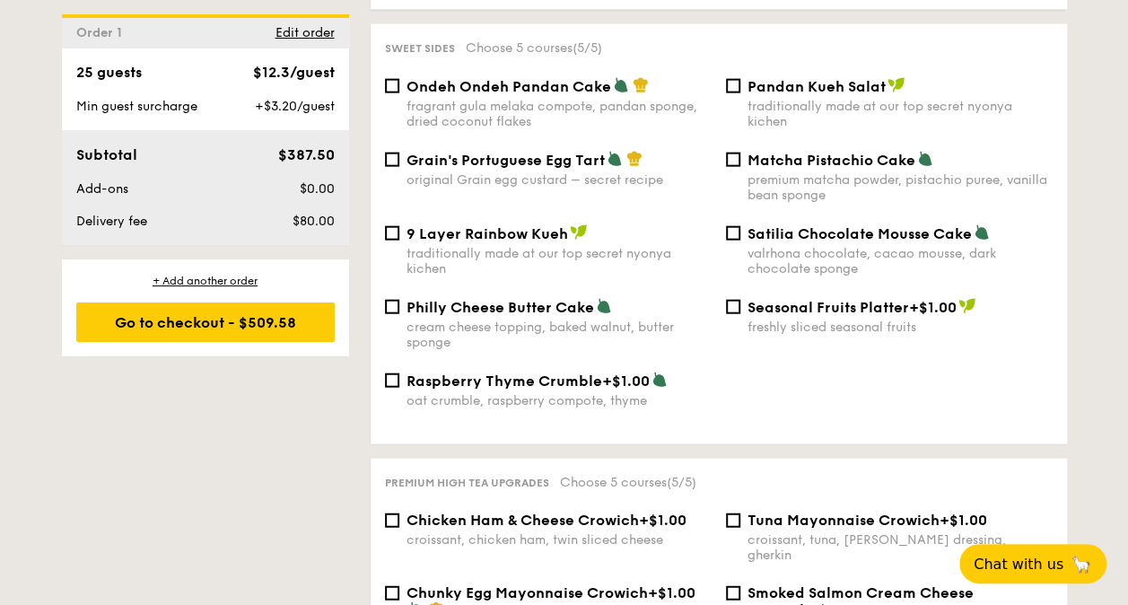
scroll to position [1975, 0]
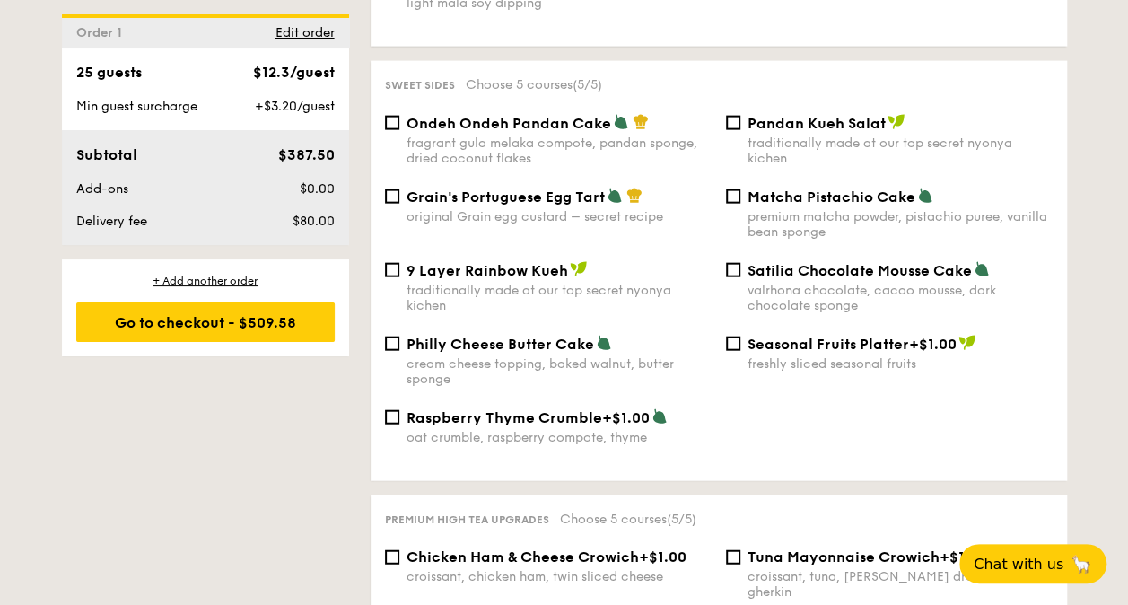
click at [742, 127] on div "Pandan Kueh Salat traditionally made at our top secret nyonya kichen" at bounding box center [889, 140] width 341 height 52
click at [732, 122] on input "Pandan Kueh Salat traditionally made at our top secret nyonya kichen" at bounding box center [733, 123] width 14 height 14
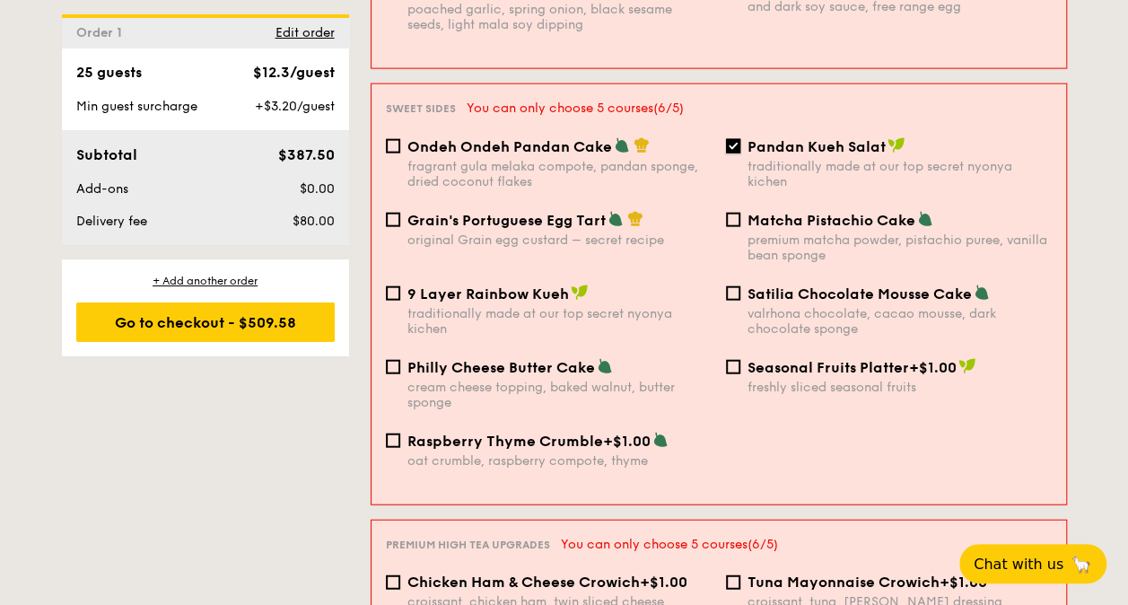
scroll to position [1978, 0]
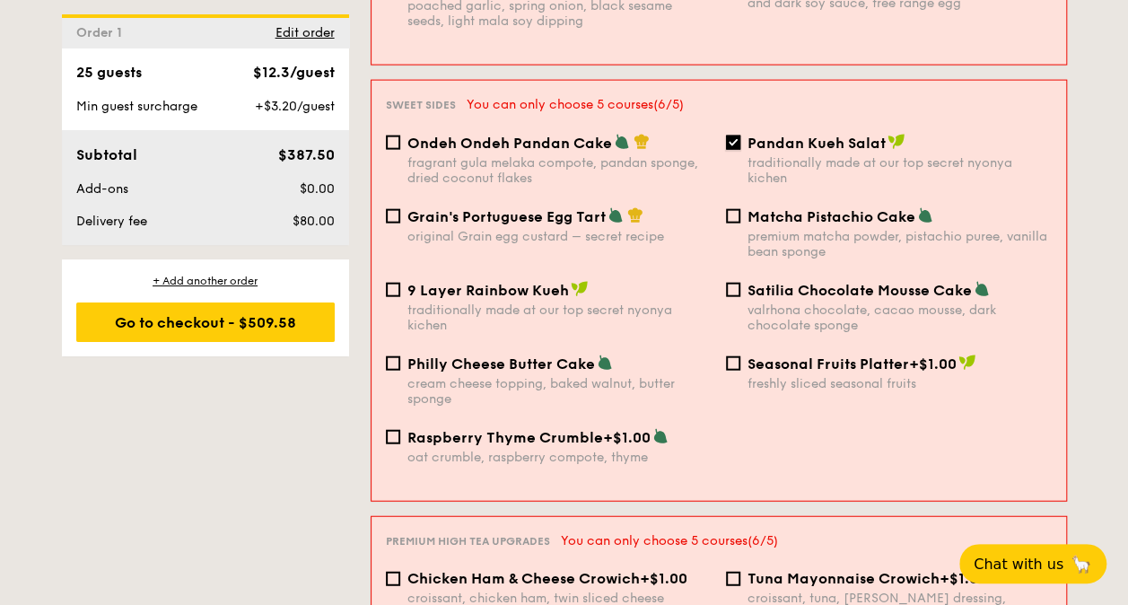
click at [730, 136] on input "Pandan Kueh Salat traditionally made at our top secret nyonya kichen" at bounding box center [733, 143] width 14 height 14
checkbox input "false"
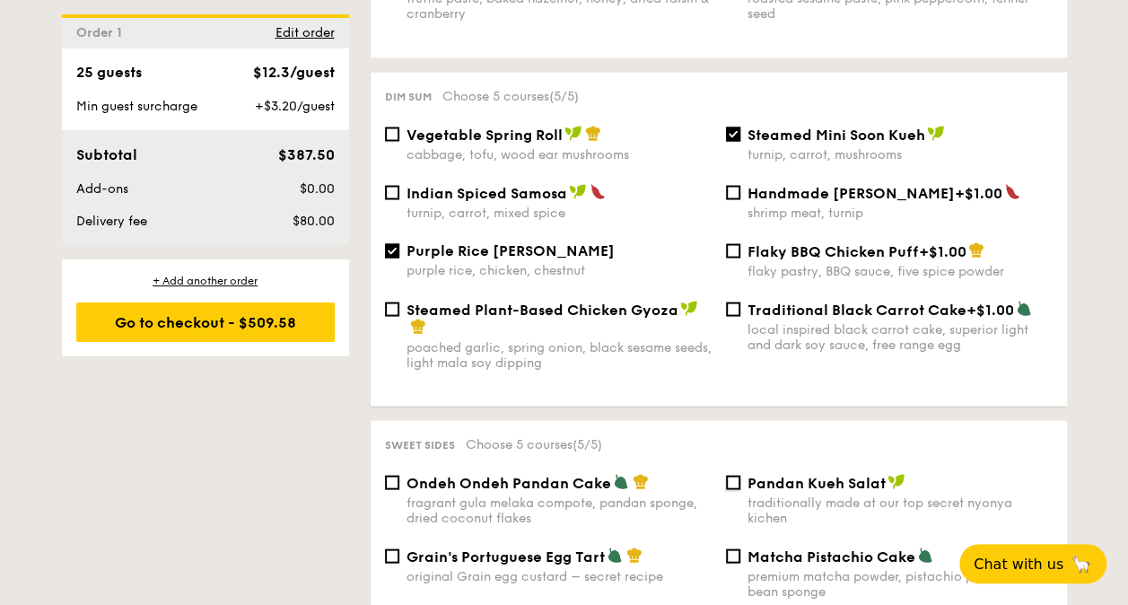
scroll to position [1526, 0]
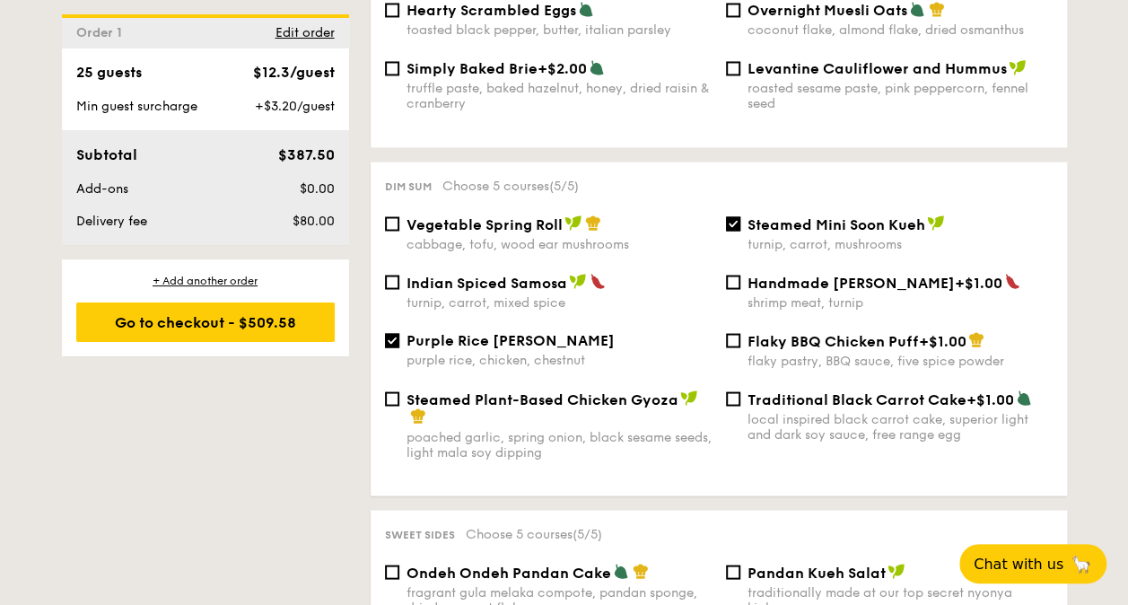
click at [743, 215] on div "Steamed Mini Soon Kueh turnip, carrot, mushrooms" at bounding box center [889, 233] width 341 height 37
click at [741, 217] on div "Steamed Mini Soon Kueh turnip, carrot, mushrooms" at bounding box center [889, 233] width 341 height 37
click at [732, 220] on input "Steamed Mini Soon Kueh turnip, carrot, mushrooms" at bounding box center [733, 223] width 14 height 14
checkbox input "false"
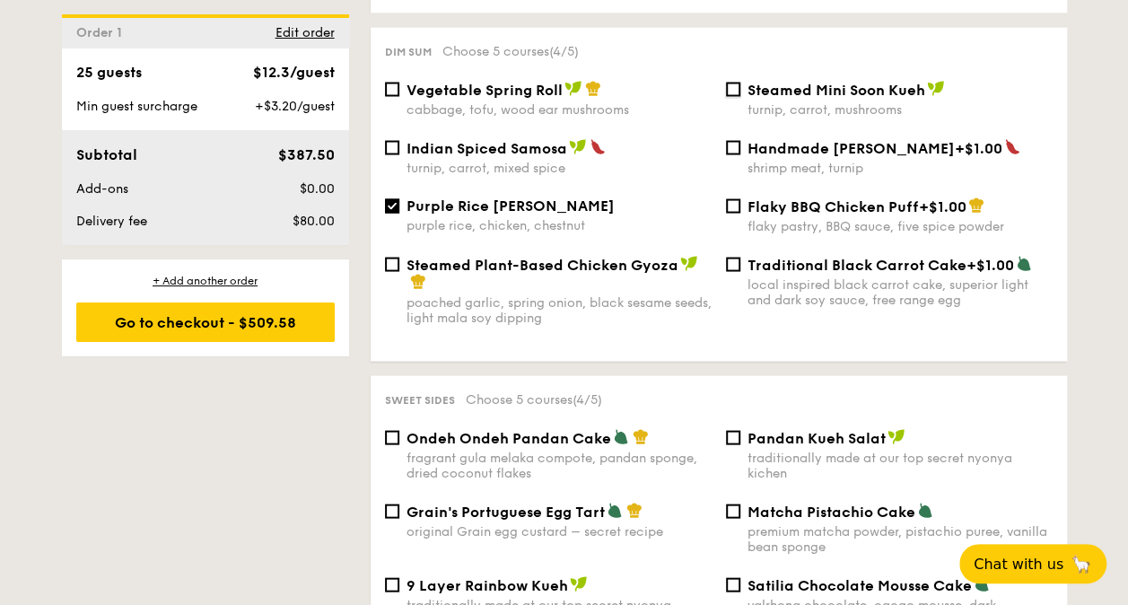
scroll to position [1885, 0]
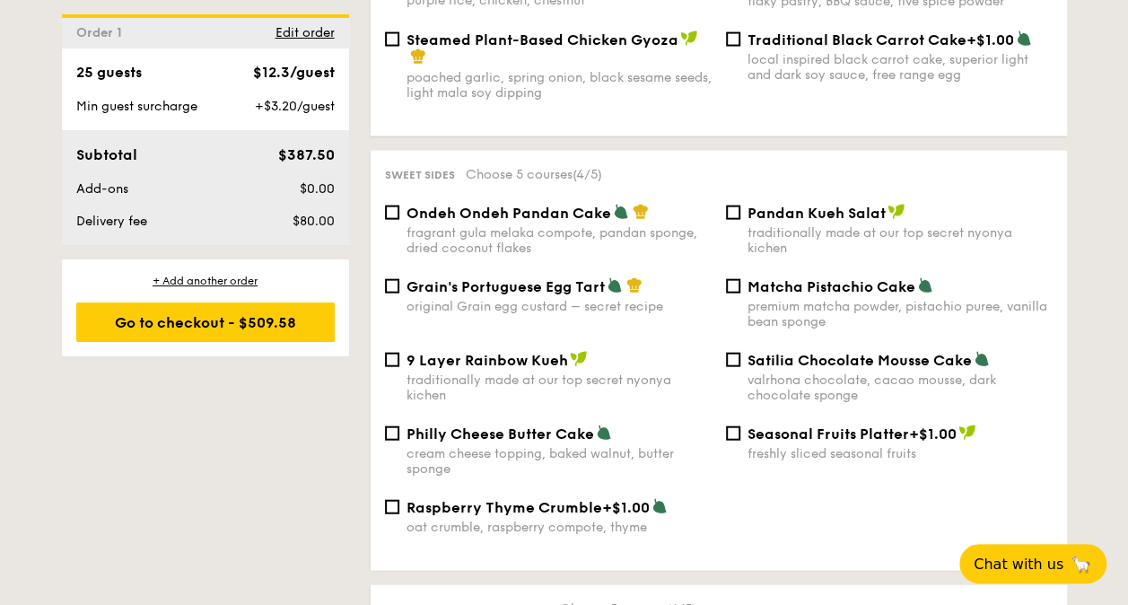
click at [744, 211] on div "Pandan Kueh Salat traditionally made at our top secret nyonya kichen" at bounding box center [889, 230] width 341 height 52
click at [733, 214] on input "Pandan Kueh Salat traditionally made at our top secret nyonya kichen" at bounding box center [733, 213] width 14 height 14
checkbox input "true"
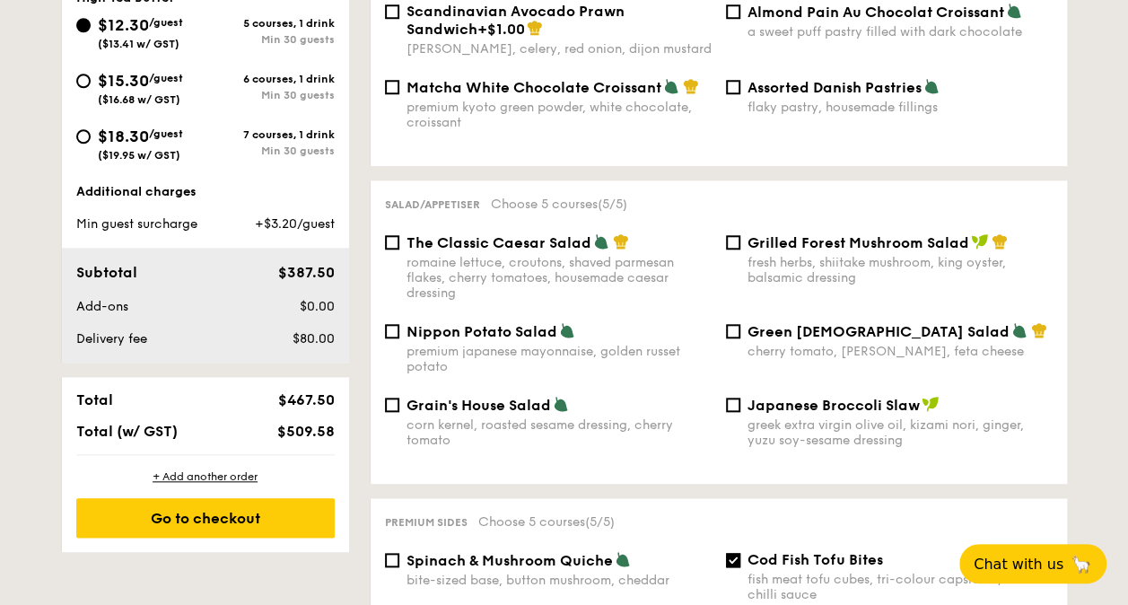
scroll to position [628, 0]
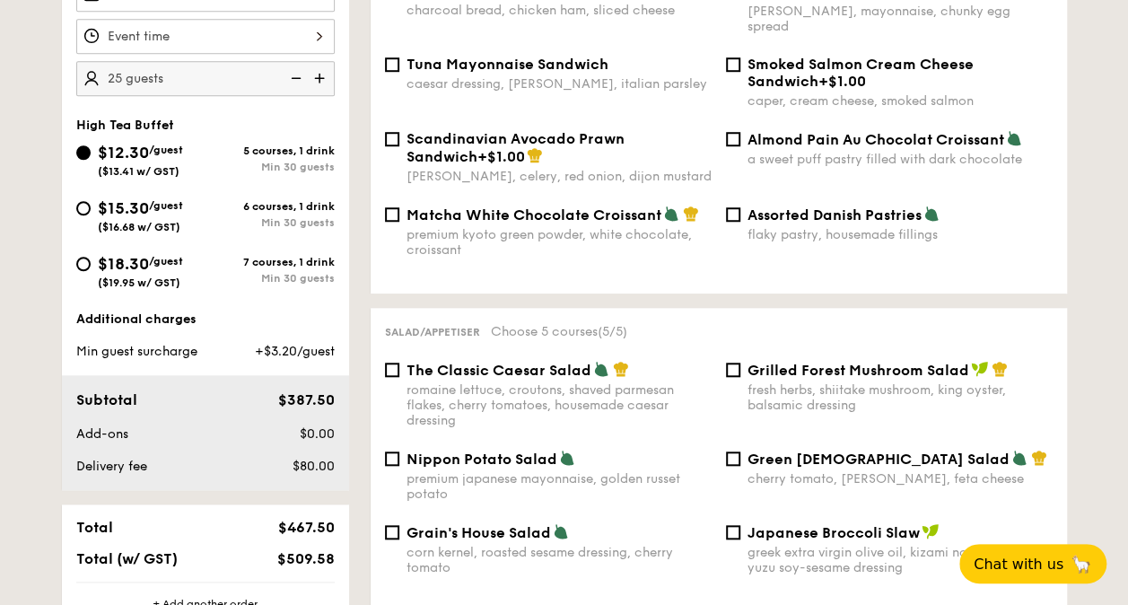
click at [324, 76] on img at bounding box center [321, 78] width 27 height 34
type input "30 guests"
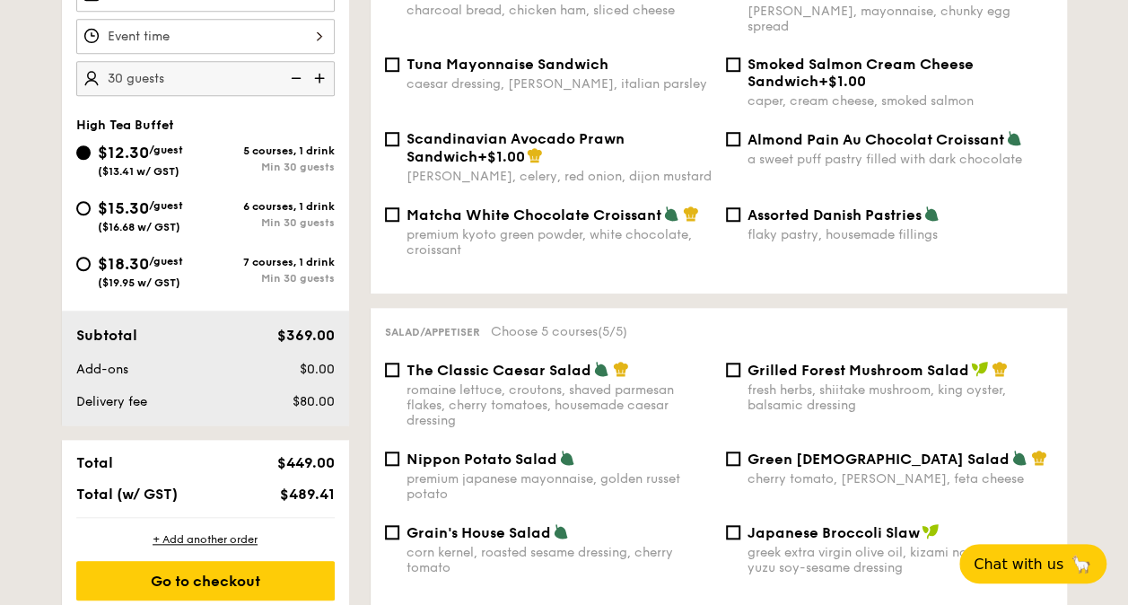
click at [311, 365] on span "$0.00" at bounding box center [316, 369] width 35 height 15
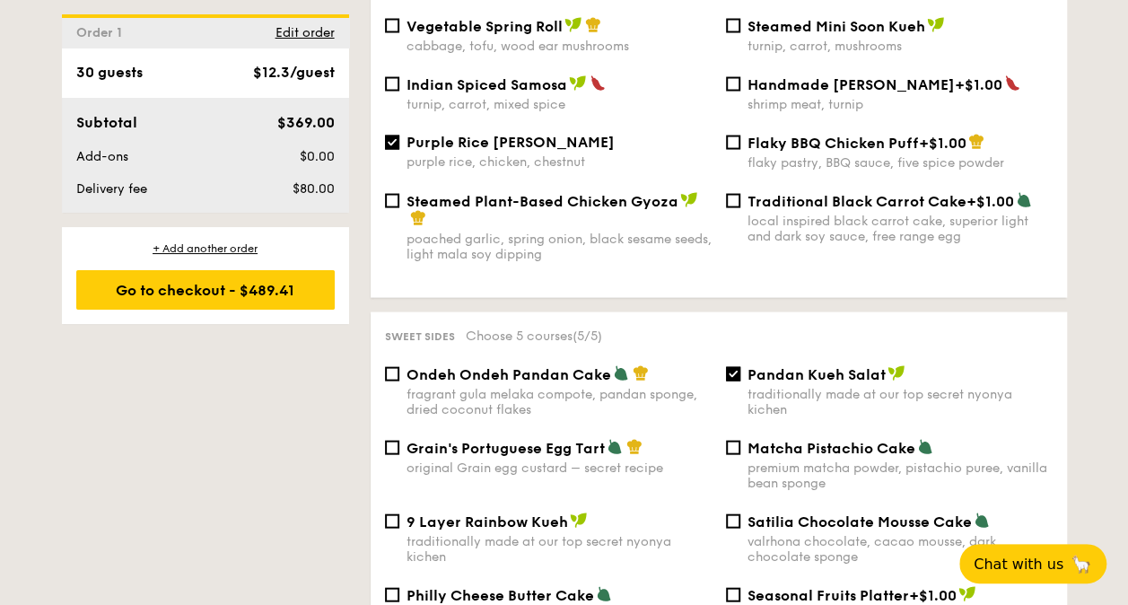
scroll to position [1258, 0]
